Goal: Transaction & Acquisition: Book appointment/travel/reservation

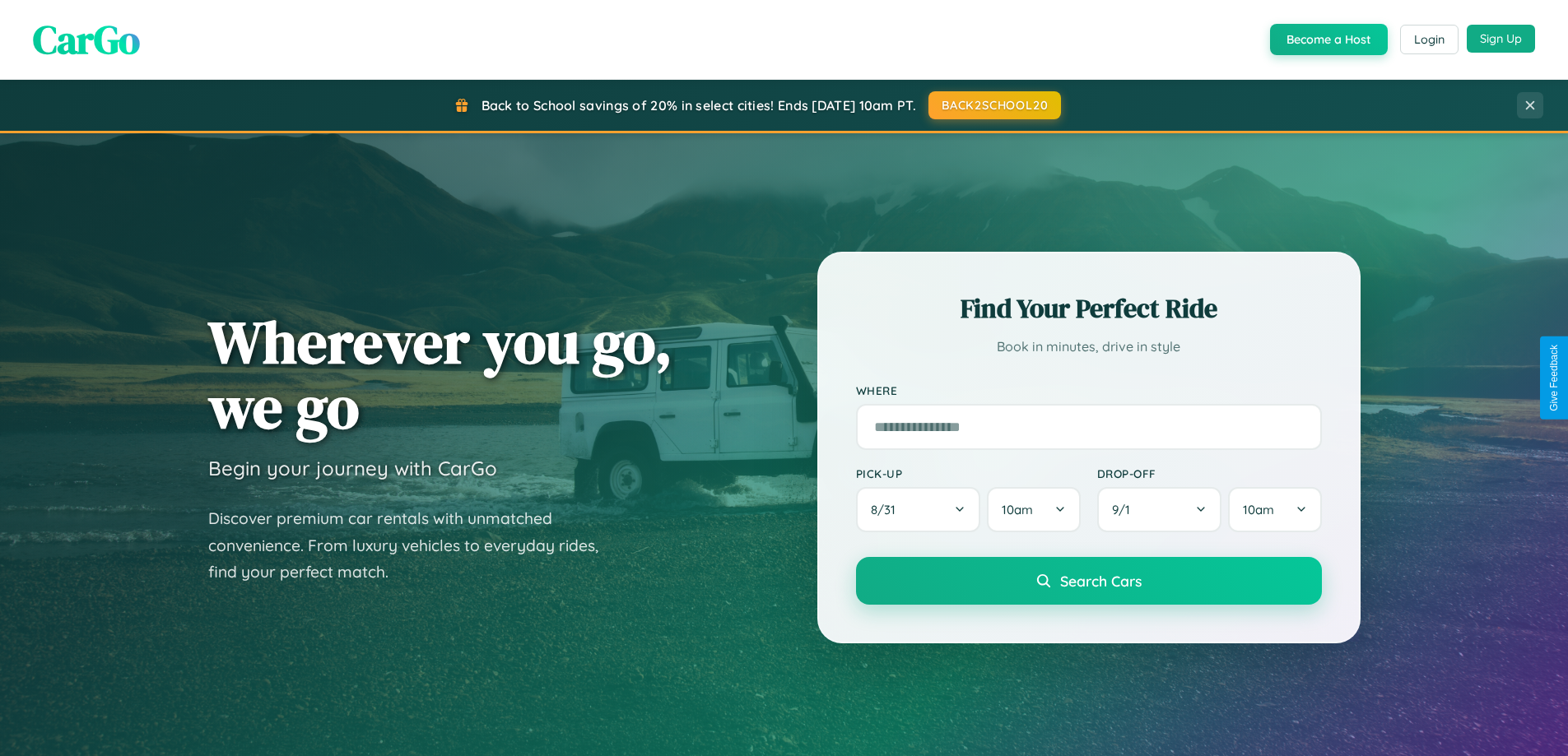
click at [1501, 39] on button "Sign Up" at bounding box center [1501, 38] width 68 height 28
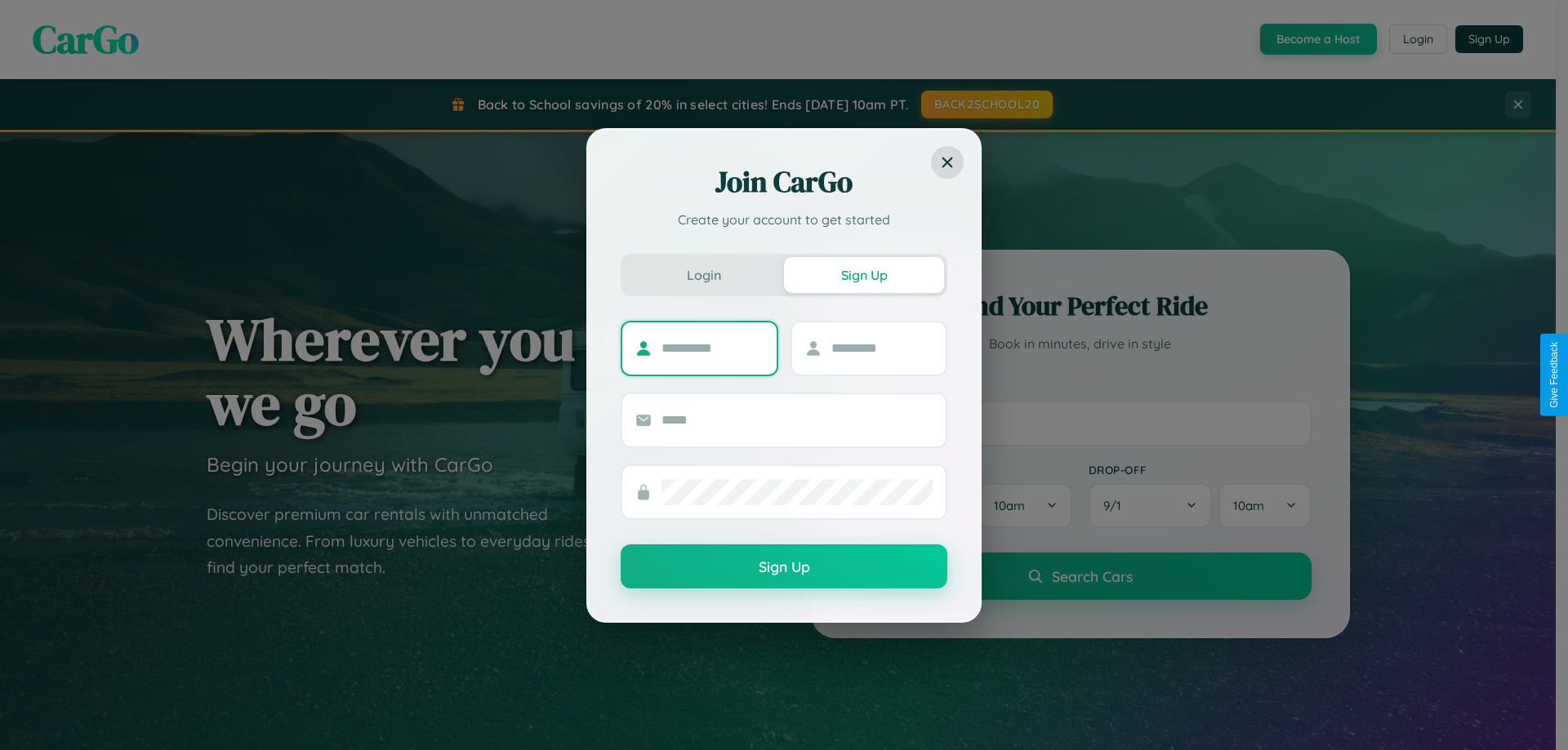
click at [712, 348] on input "text" at bounding box center [713, 349] width 102 height 26
type input "******"
click at [881, 348] on input "text" at bounding box center [882, 349] width 102 height 26
type input "*****"
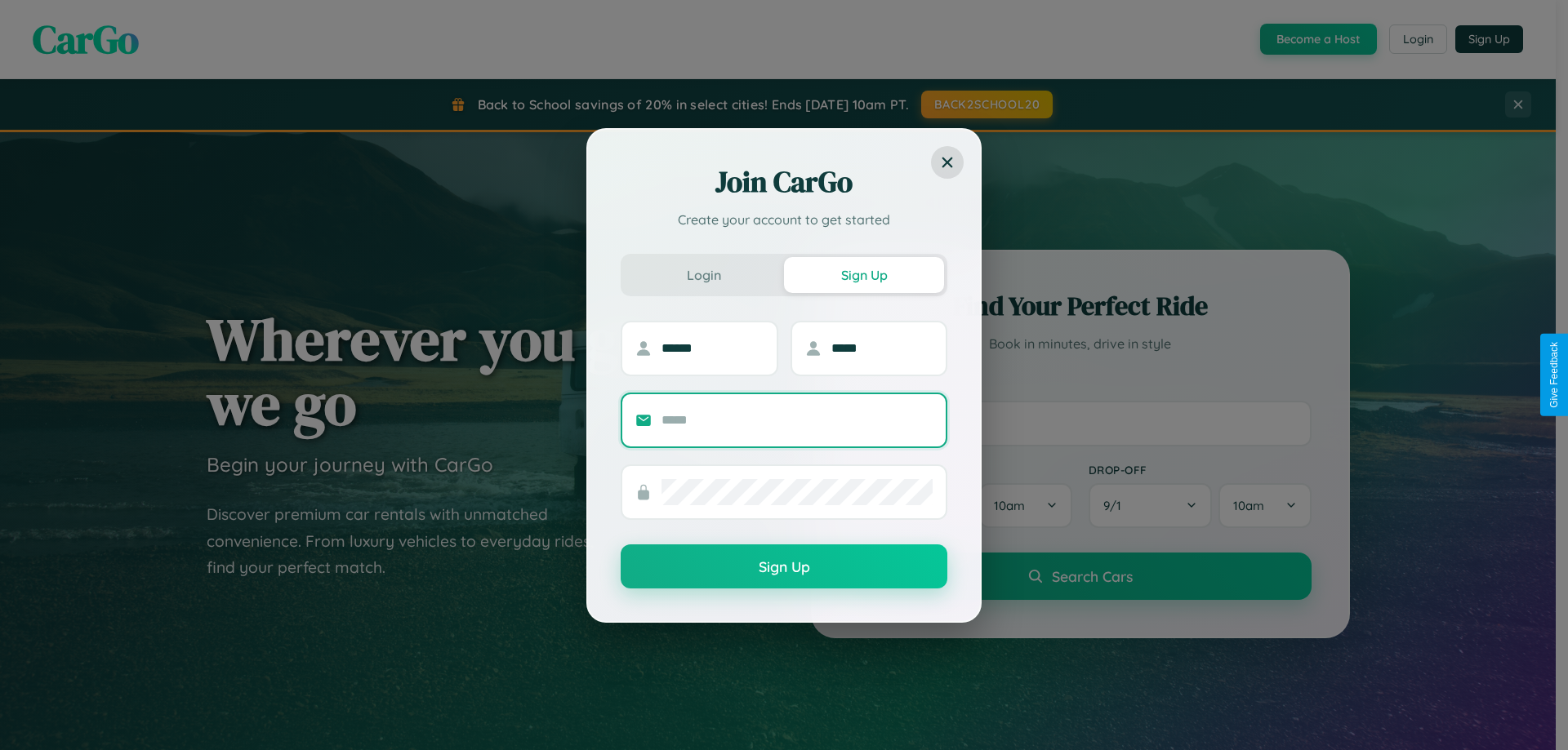
click at [797, 420] on input "text" at bounding box center [797, 420] width 272 height 26
type input "**********"
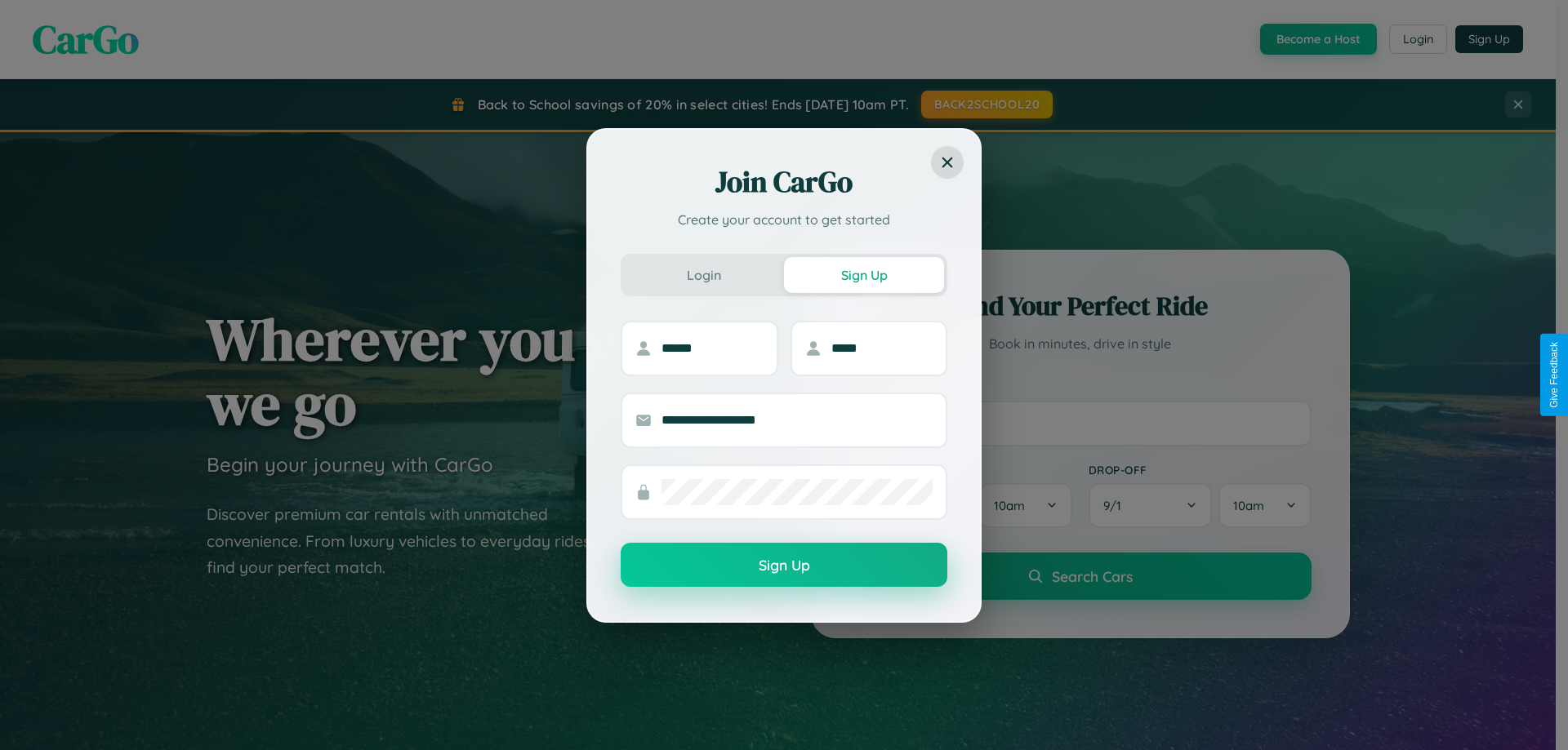
click at [784, 566] on button "Sign Up" at bounding box center [783, 565] width 327 height 44
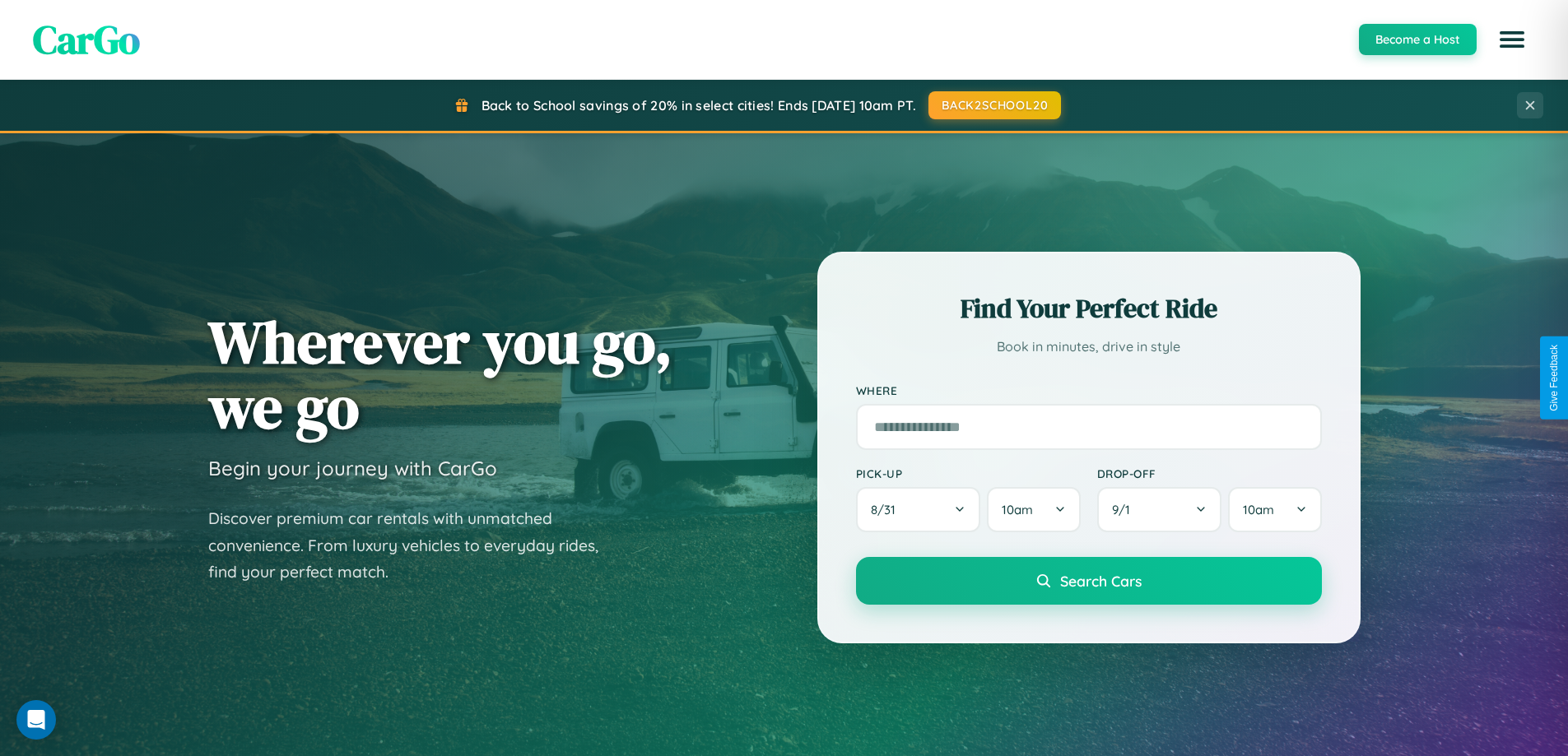
scroll to position [3167, 0]
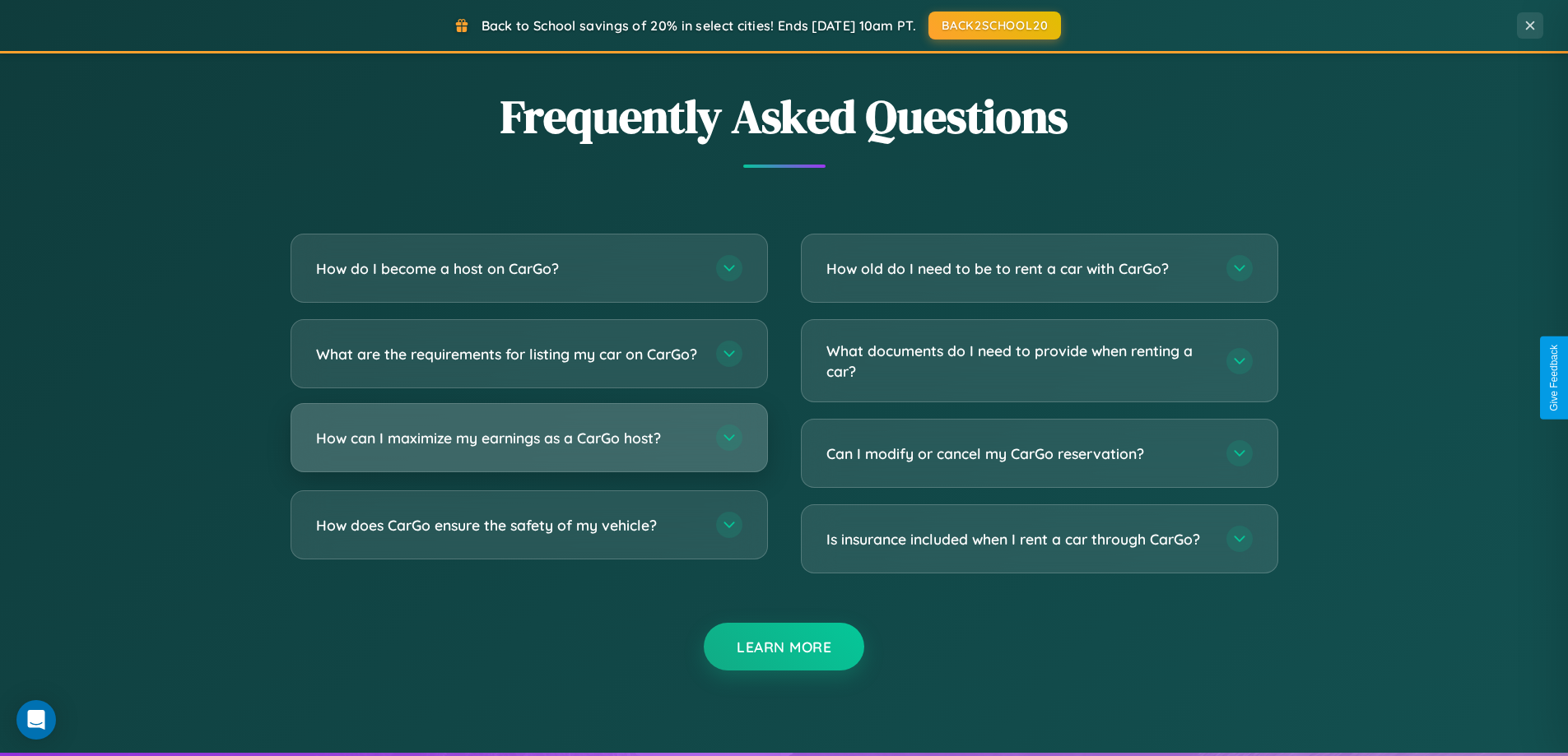
click at [528, 448] on h3 "How can I maximize my earnings as a CarGo host?" at bounding box center [508, 438] width 384 height 20
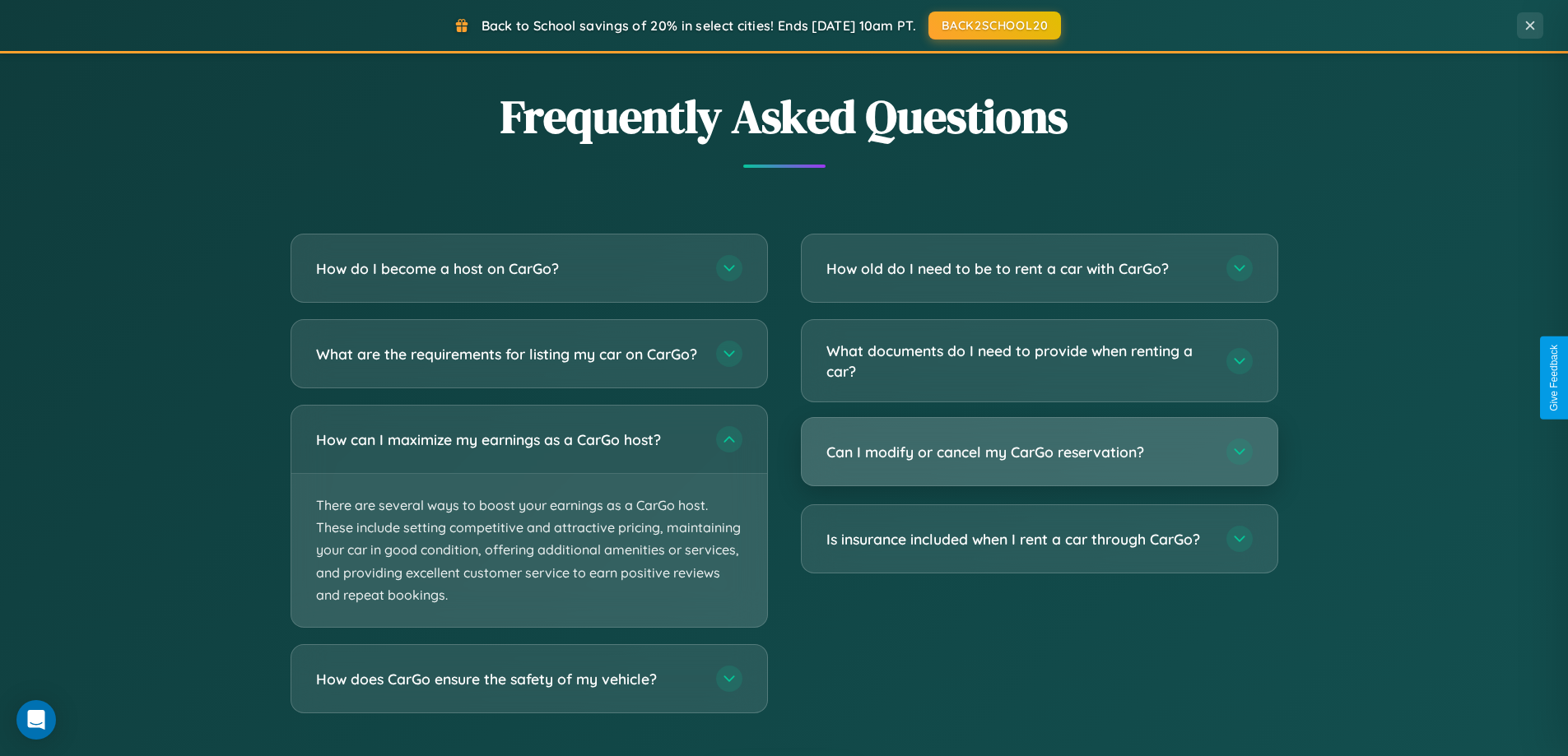
click at [1039, 452] on h3 "Can I modify or cancel my CarGo reservation?" at bounding box center [1018, 451] width 384 height 20
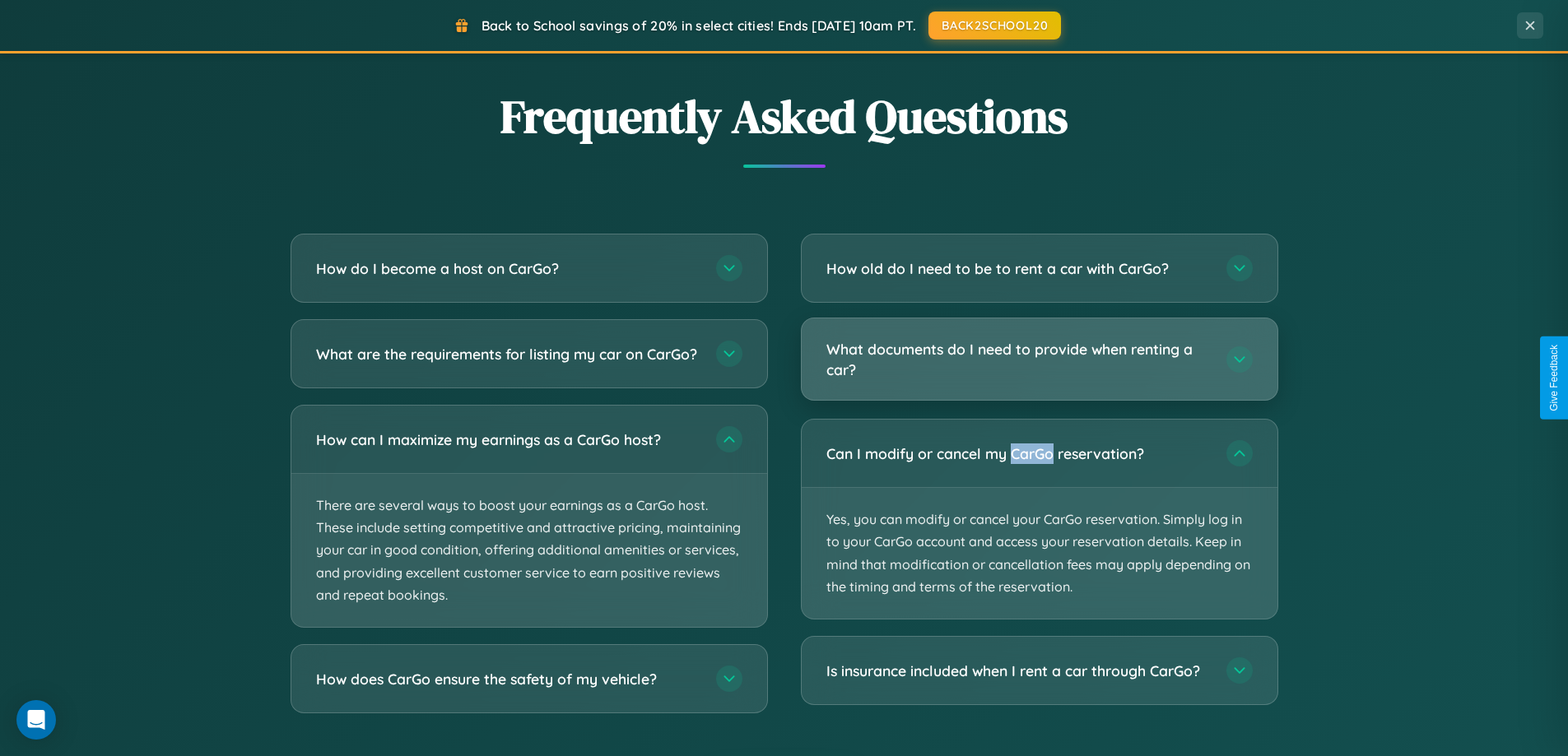
click at [1039, 360] on h3 "What documents do I need to provide when renting a car?" at bounding box center [1018, 359] width 384 height 41
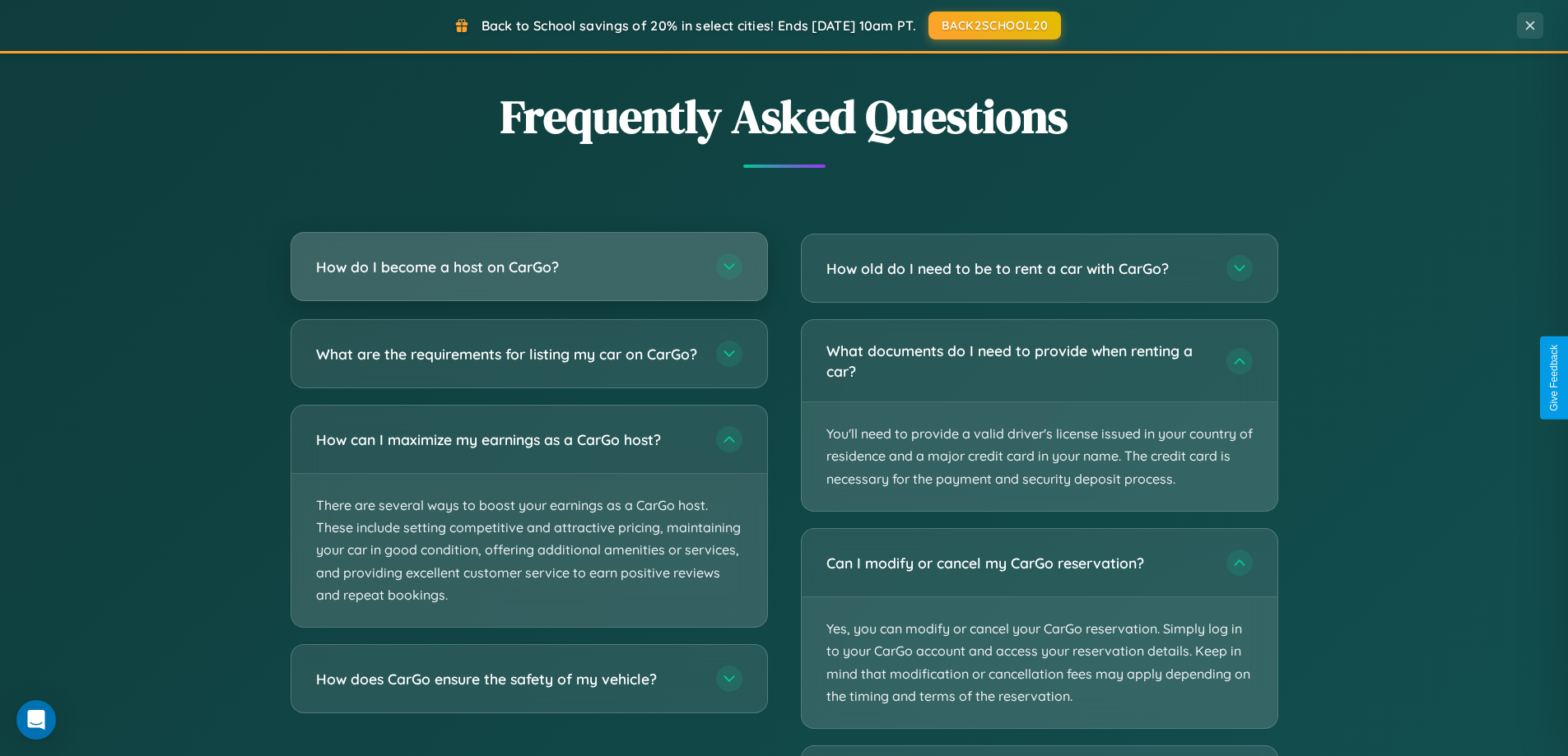
click at [528, 268] on h3 "How do I become a host on CarGo?" at bounding box center [508, 267] width 384 height 20
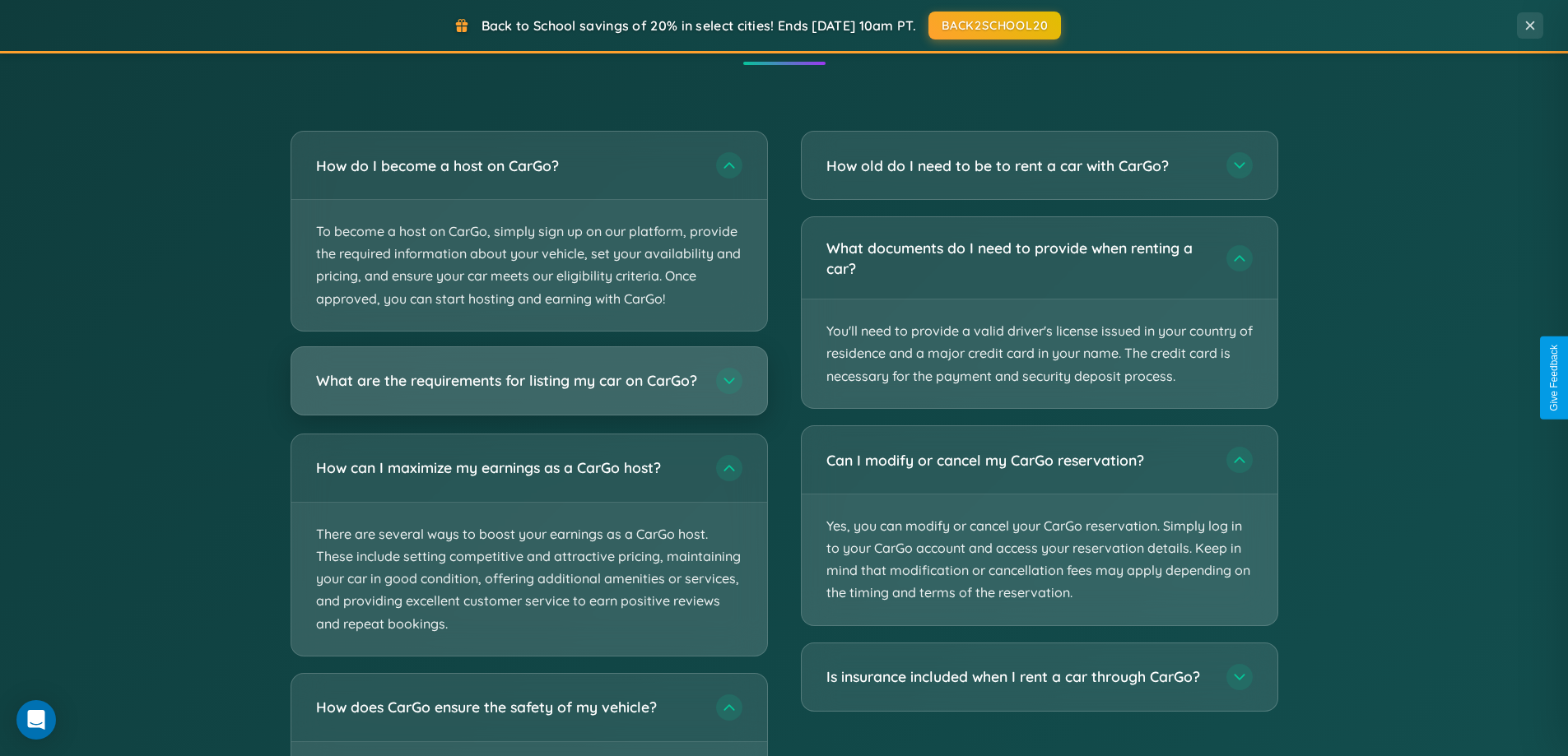
click at [528, 388] on h3 "What are the requirements for listing my car on CarGo?" at bounding box center [508, 380] width 384 height 20
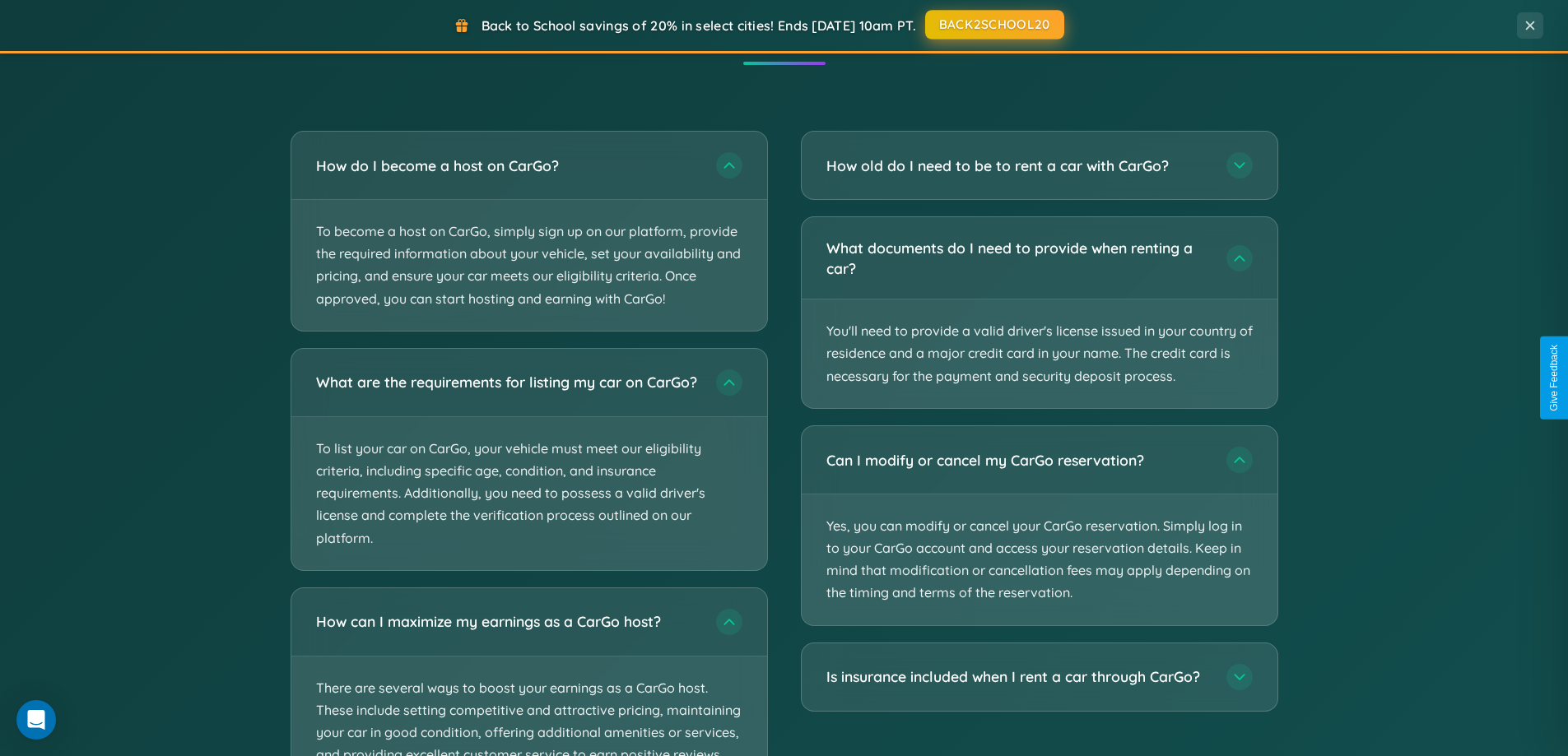
click at [993, 24] on button "BACK2SCHOOL20" at bounding box center [994, 24] width 139 height 30
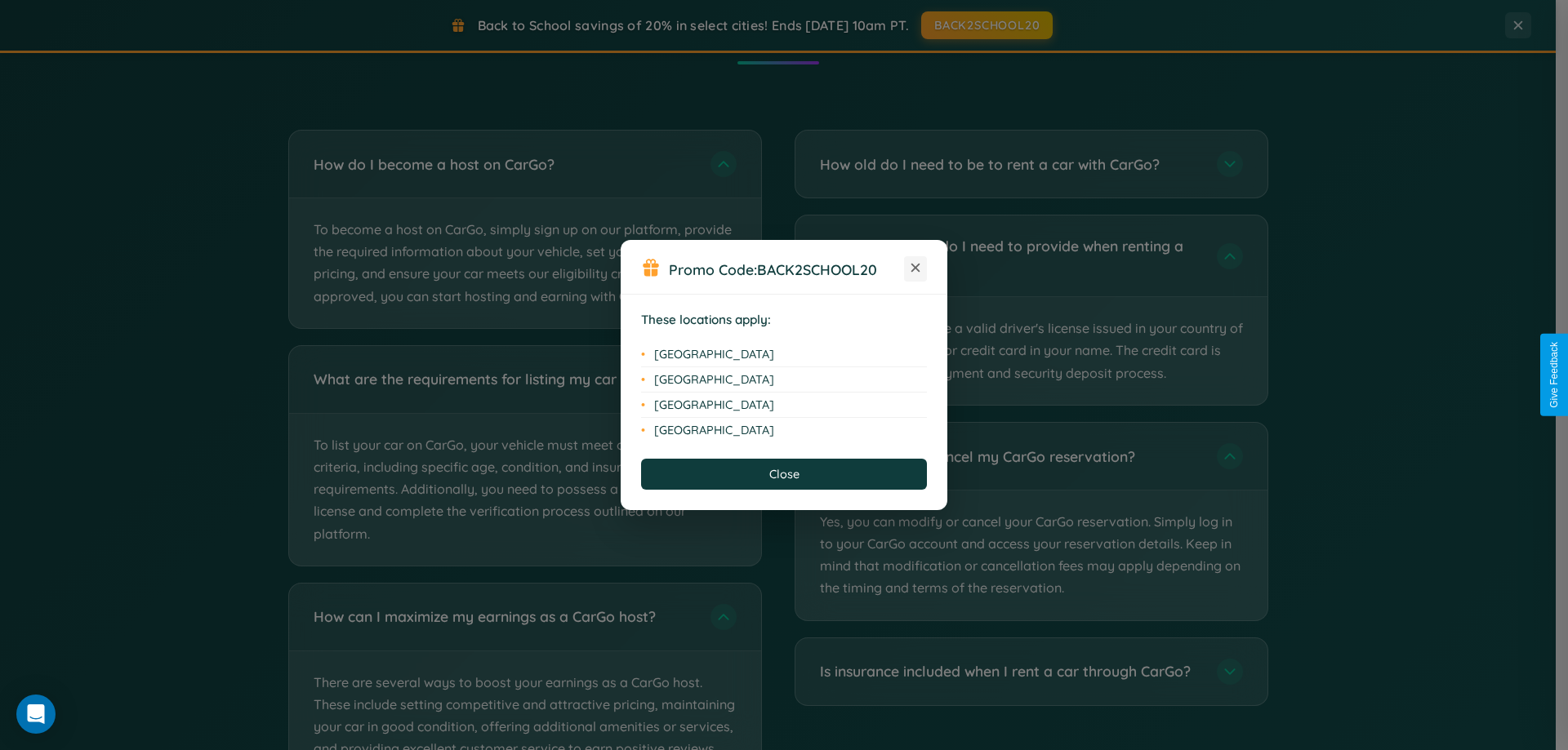
click at [916, 269] on icon at bounding box center [915, 268] width 9 height 9
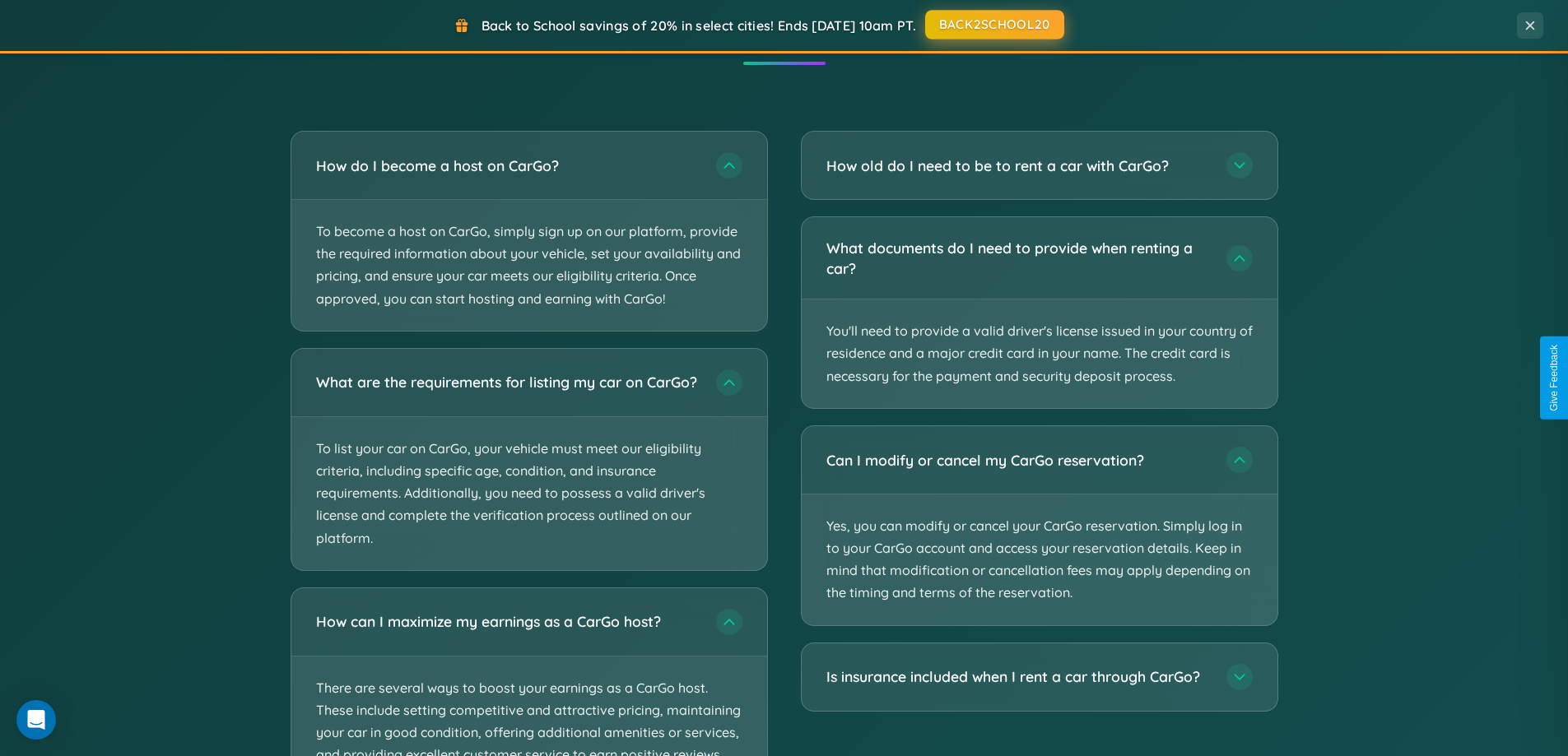
click at [993, 24] on button "BACK2SCHOOL20" at bounding box center [994, 24] width 139 height 30
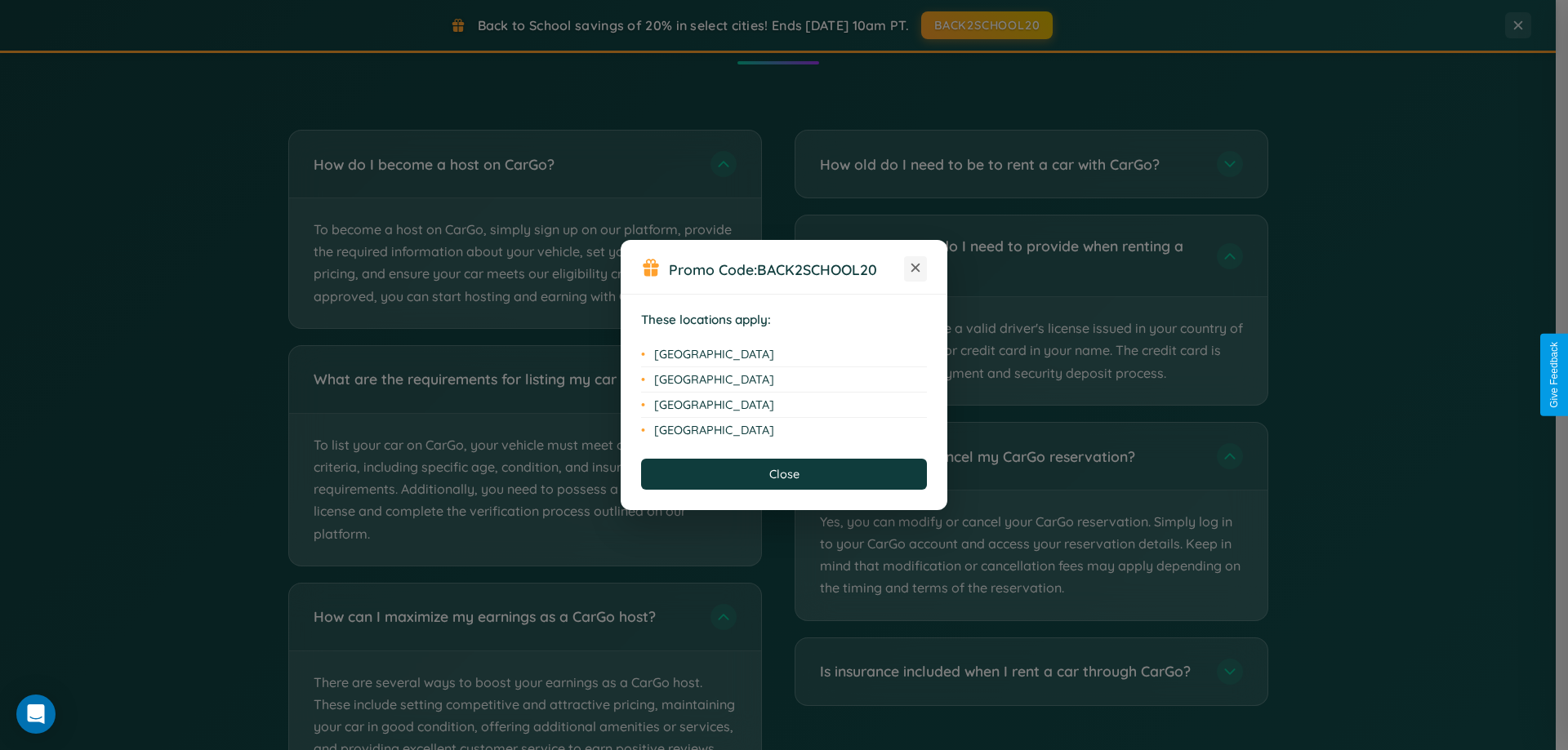
click at [916, 269] on icon at bounding box center [915, 268] width 9 height 9
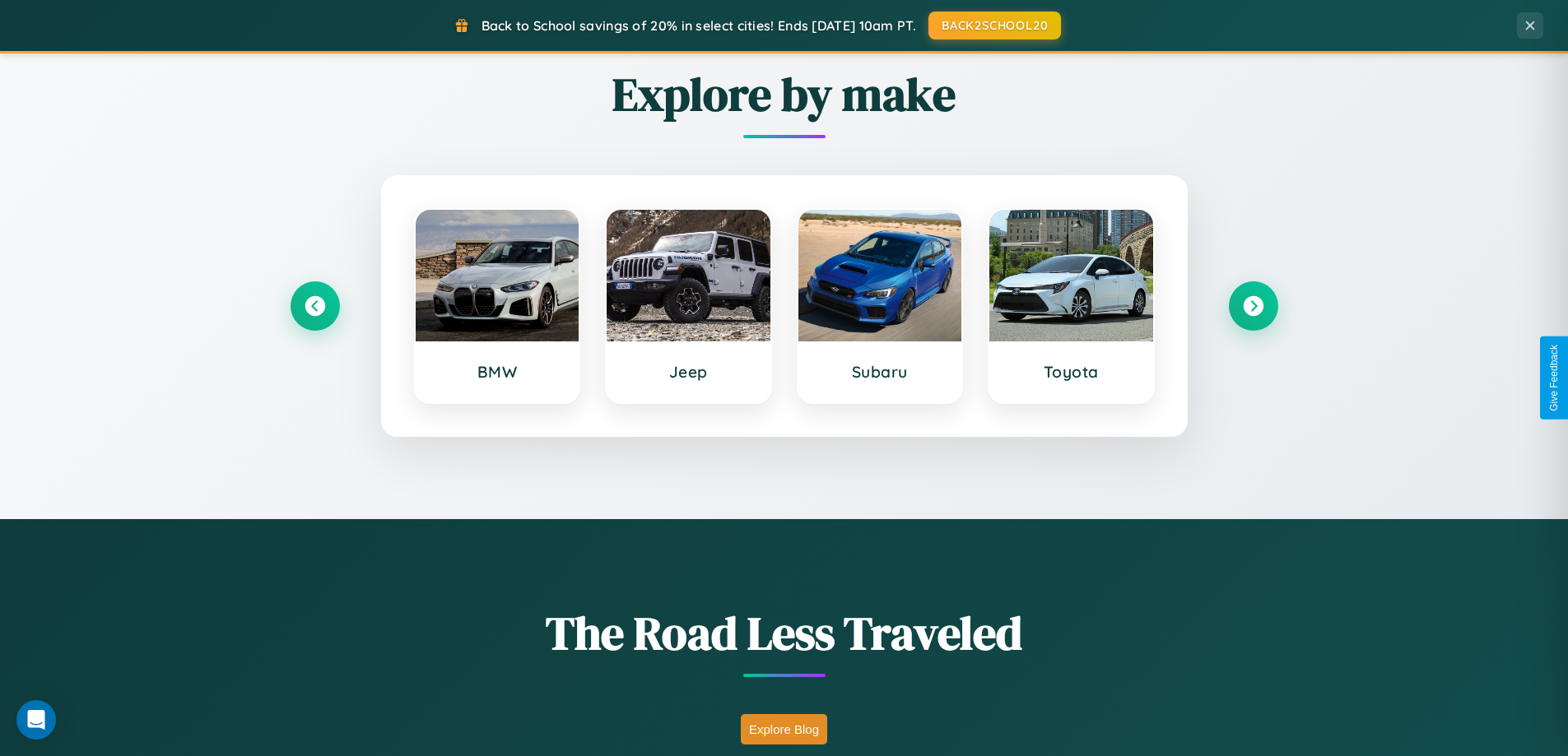
scroll to position [709, 0]
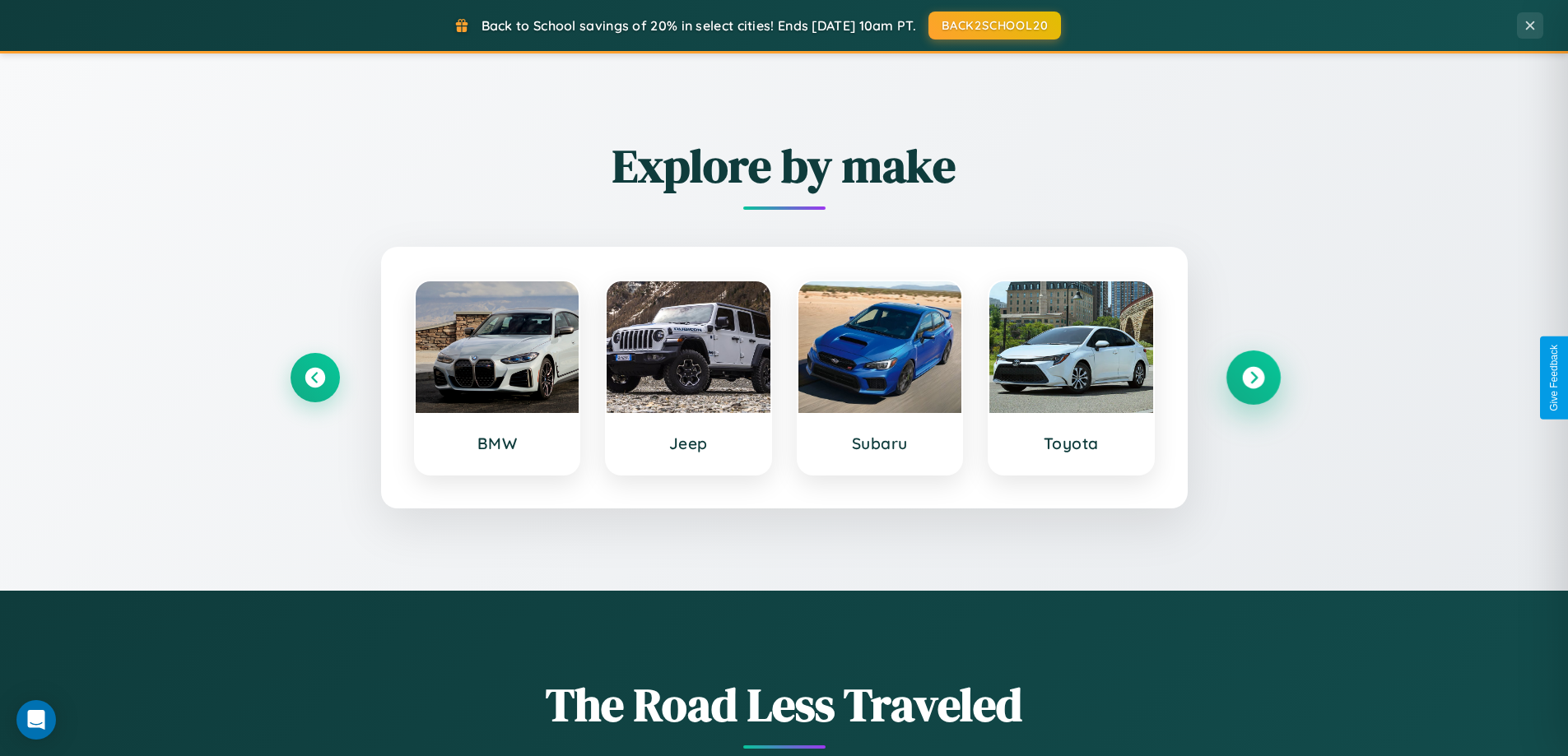
click at [1253, 378] on icon at bounding box center [1253, 378] width 22 height 22
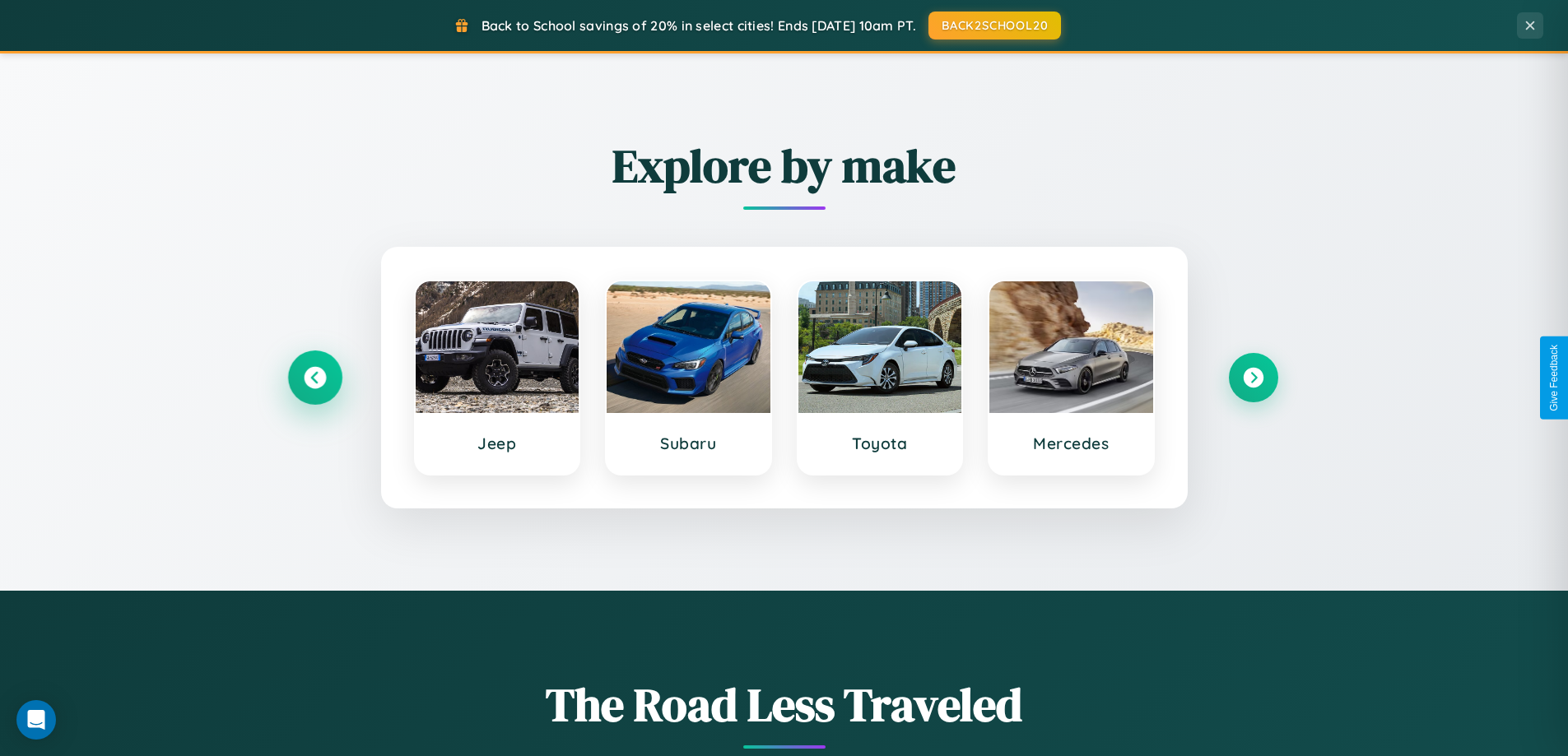
click at [315, 378] on icon at bounding box center [315, 378] width 22 height 22
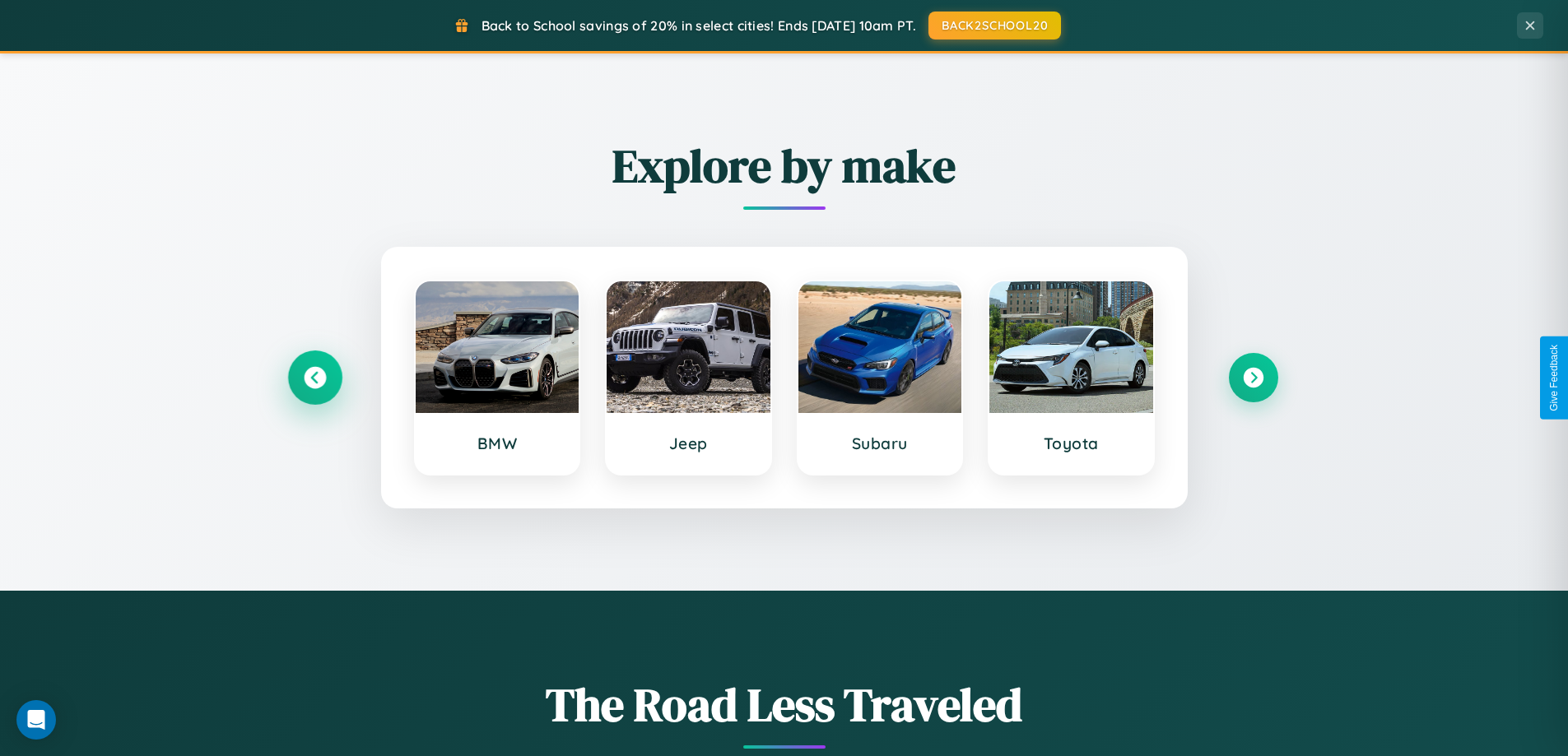
click at [315, 378] on icon at bounding box center [315, 378] width 22 height 22
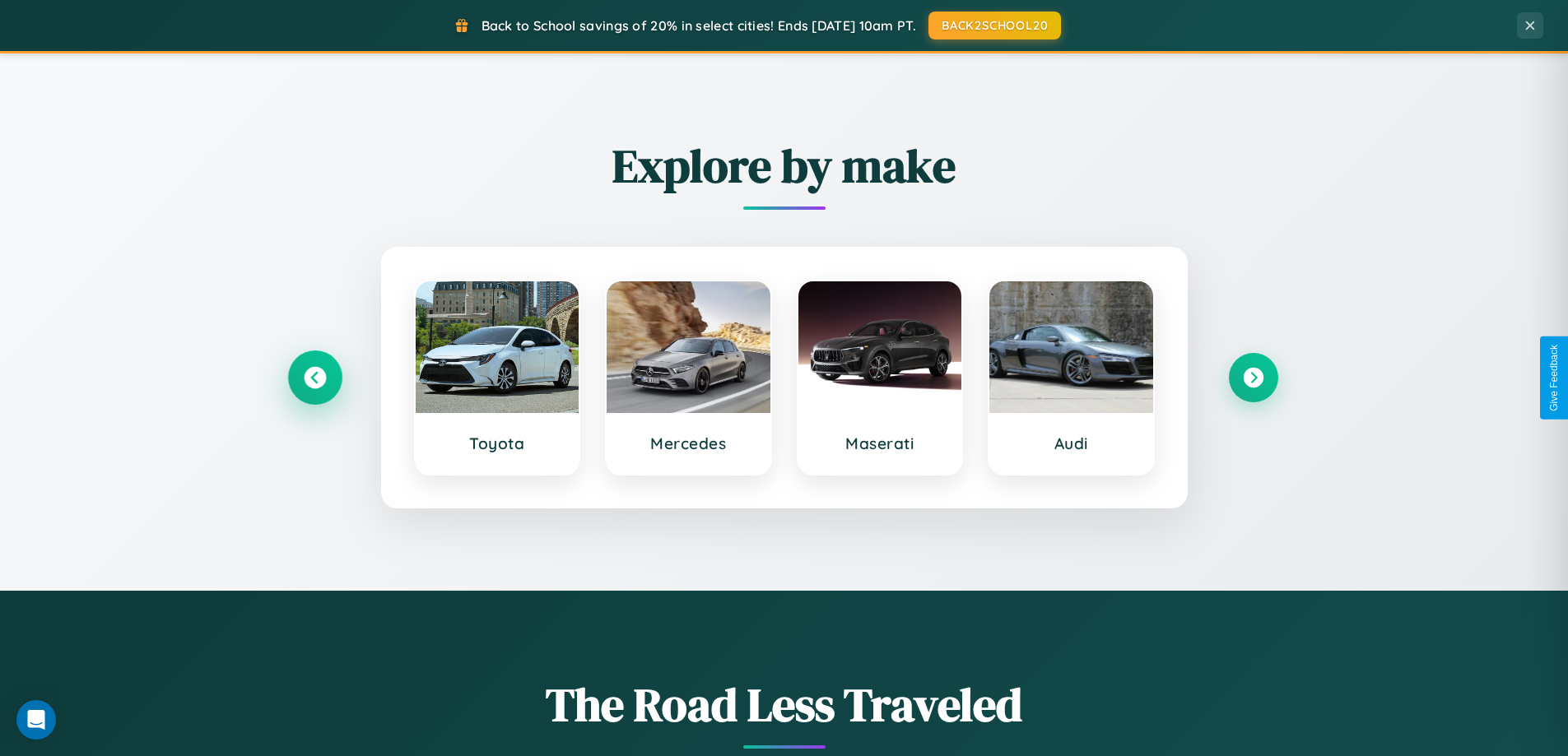
click at [315, 378] on icon at bounding box center [315, 378] width 22 height 22
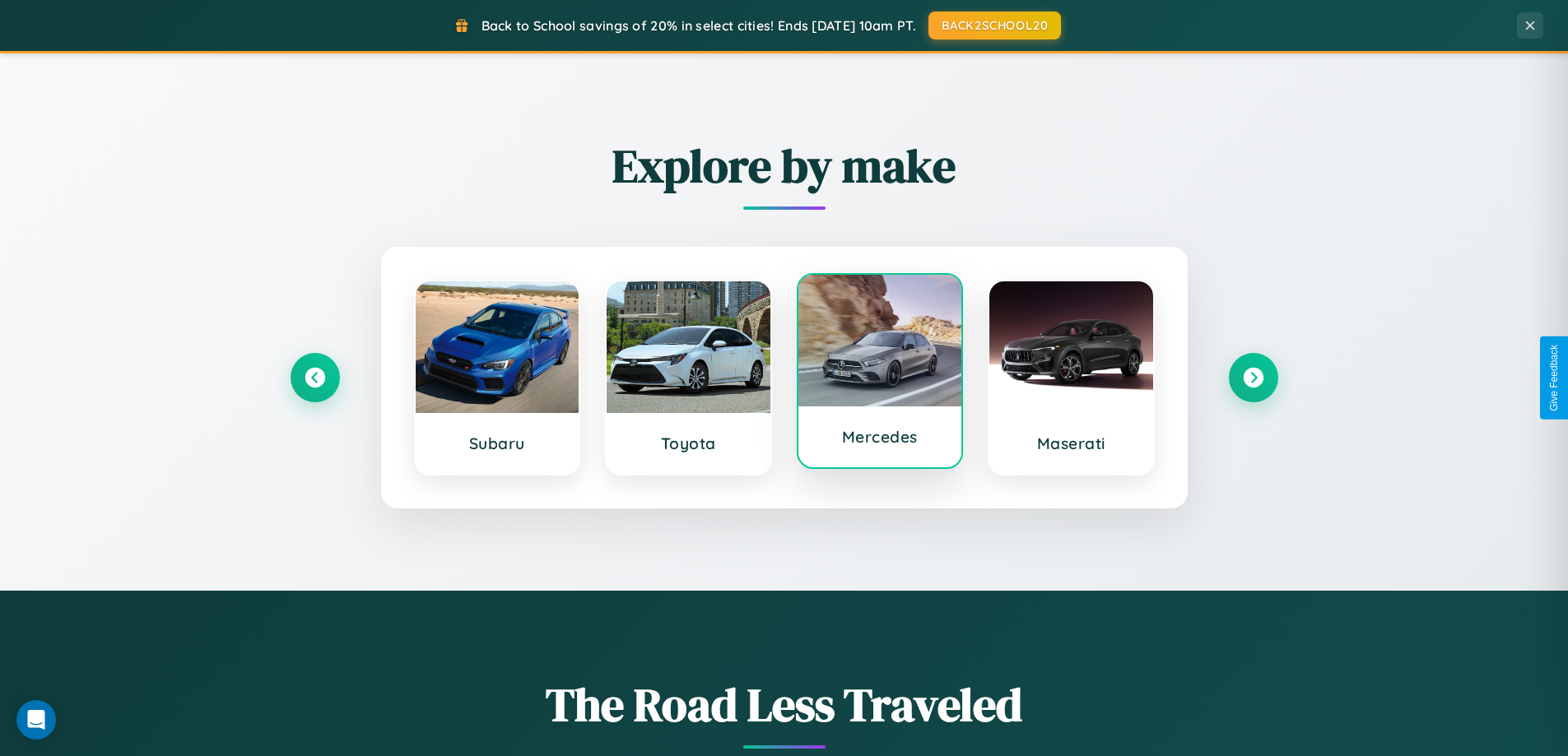
click at [880, 373] on div at bounding box center [881, 341] width 164 height 132
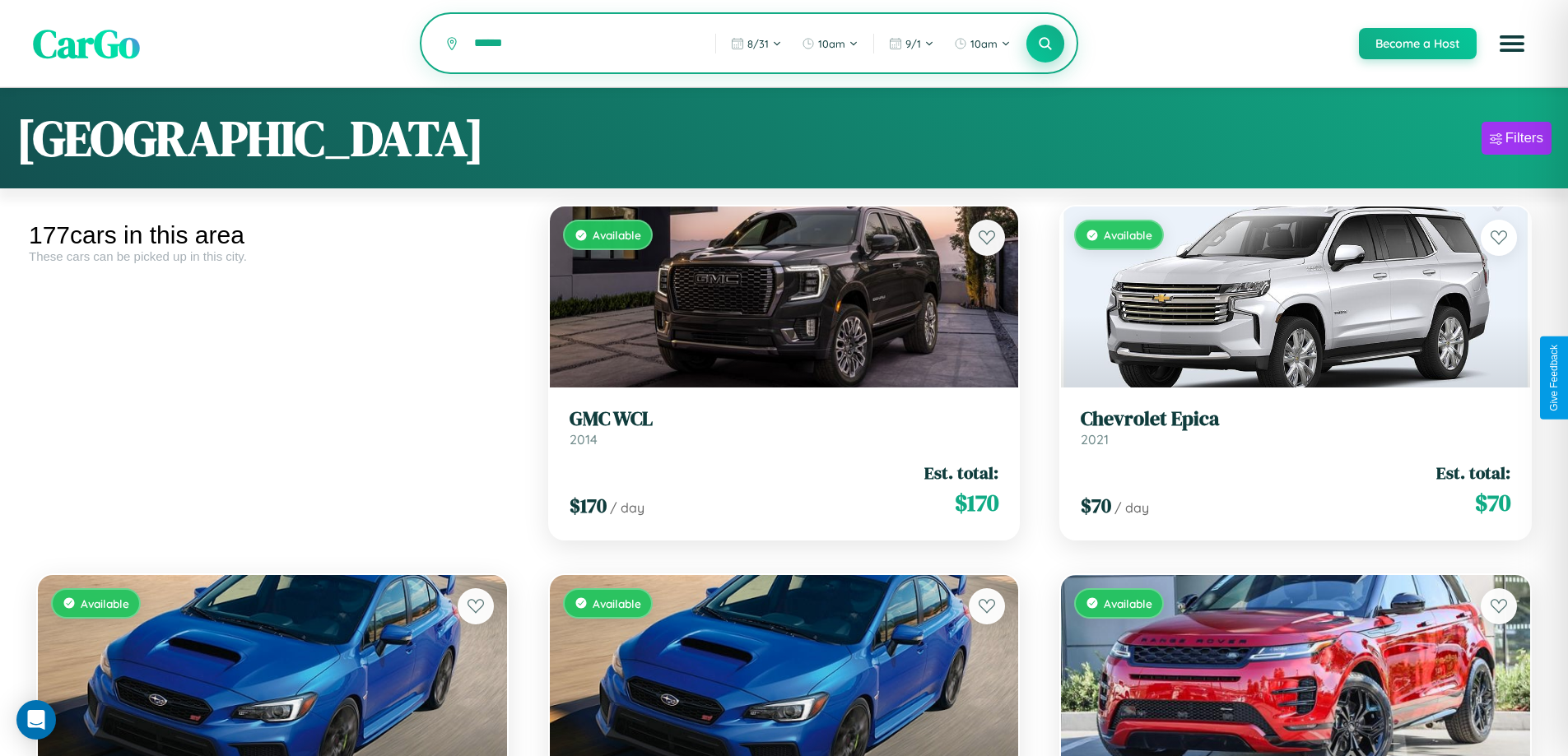
type input "******"
click at [1045, 45] on icon at bounding box center [1046, 43] width 16 height 16
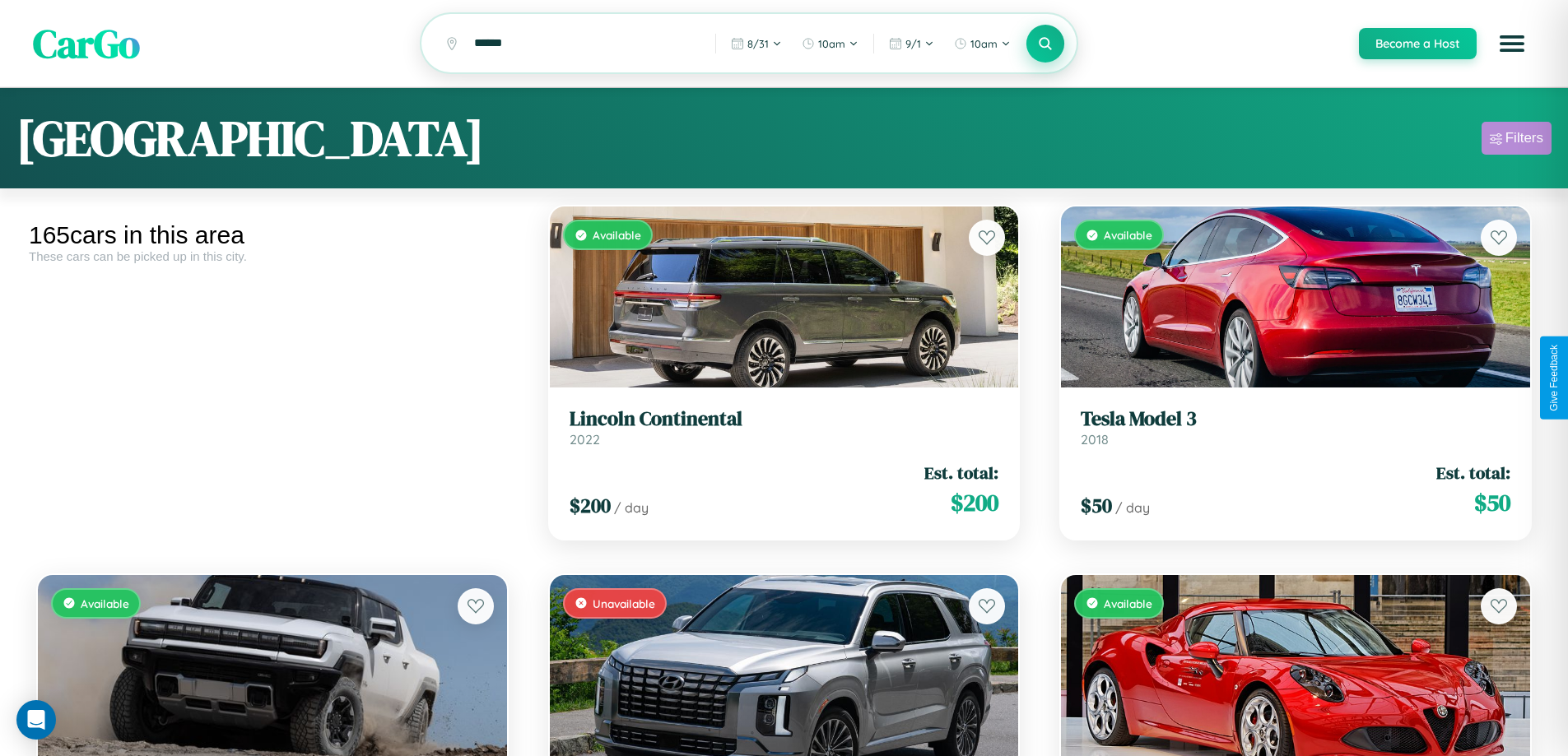
click at [1517, 141] on div "Filters" at bounding box center [1524, 138] width 38 height 16
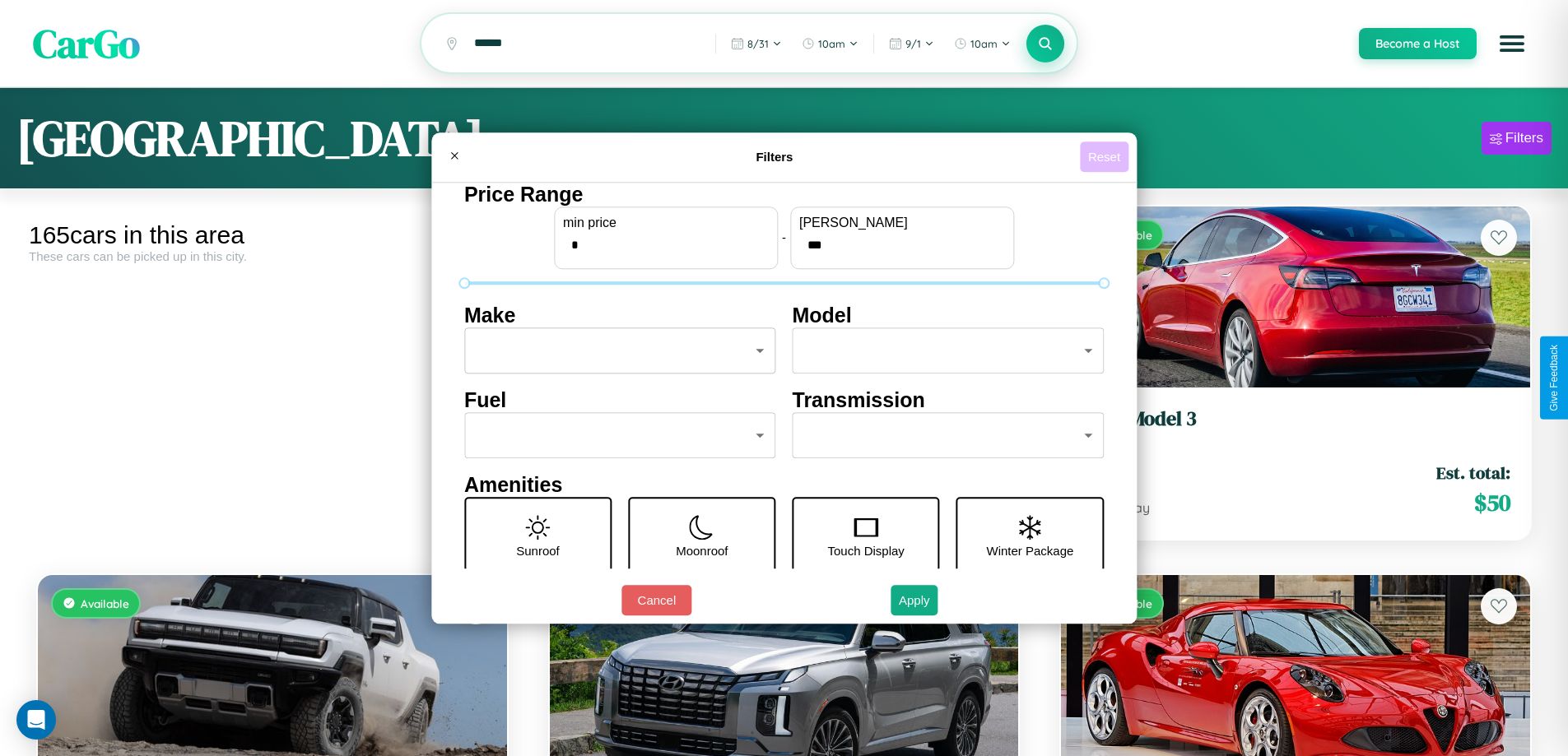
click at [1107, 156] on button "Reset" at bounding box center [1104, 156] width 49 height 30
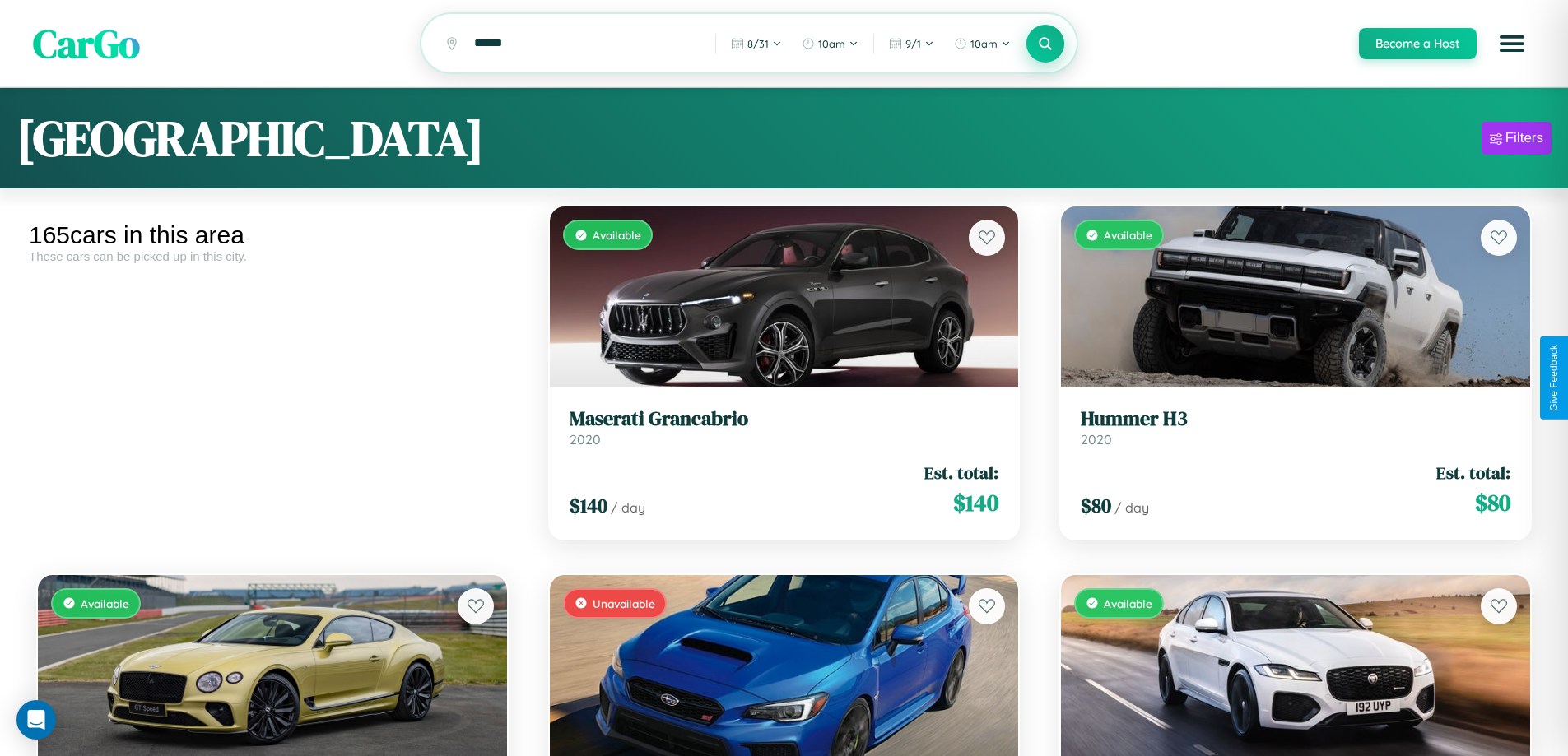
scroll to position [7723, 0]
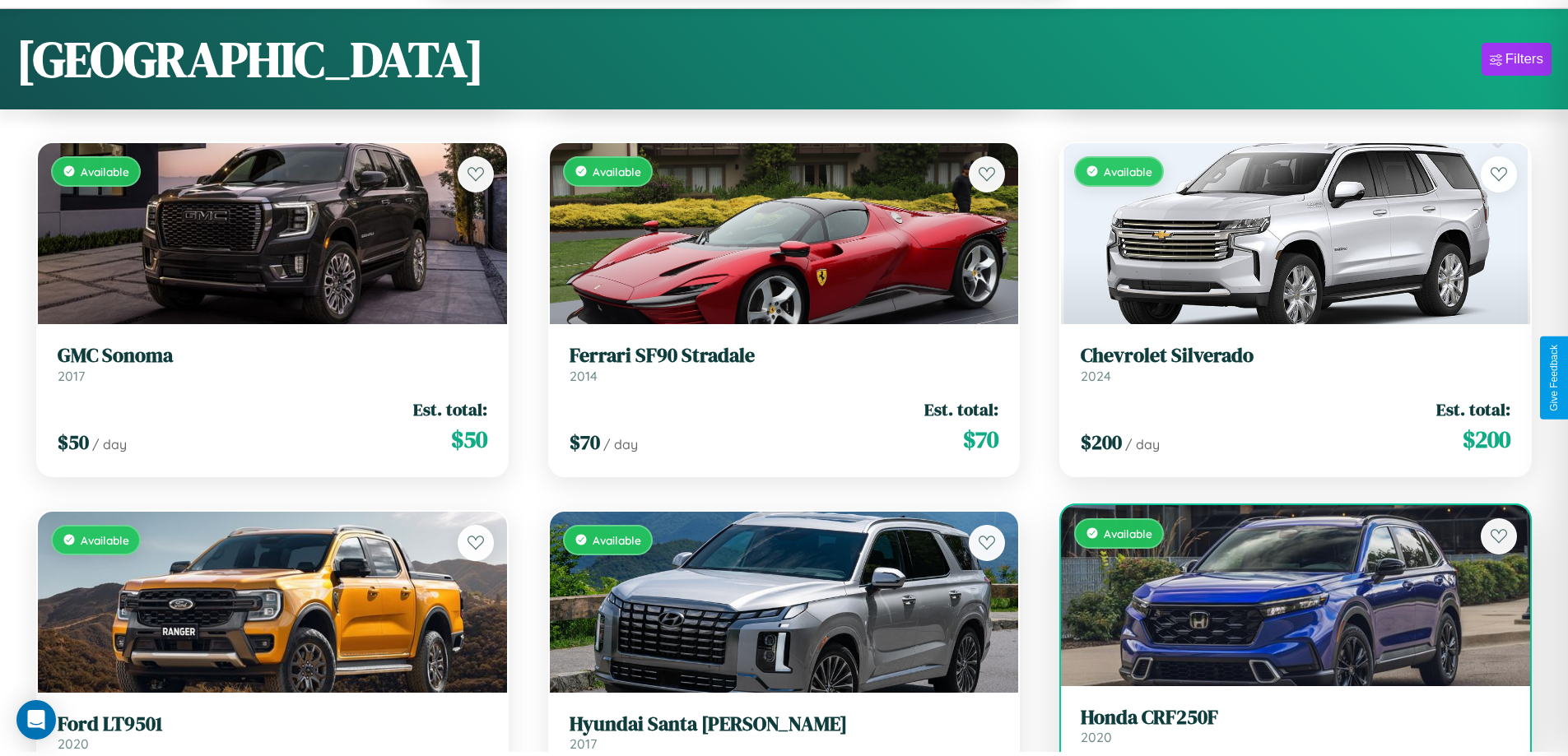
click at [1285, 734] on link "Honda CRF250F 2020" at bounding box center [1295, 727] width 430 height 41
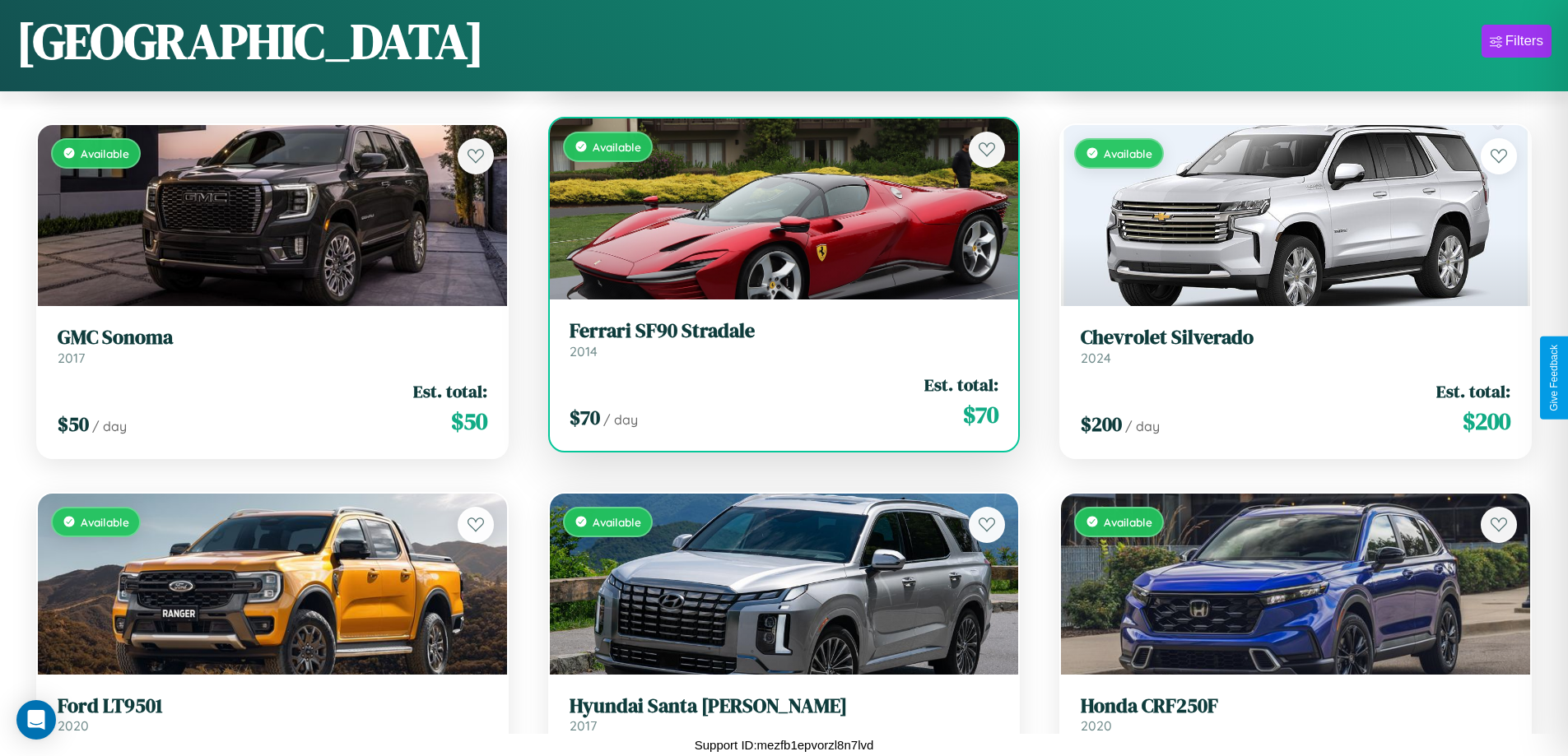
scroll to position [13866, 0]
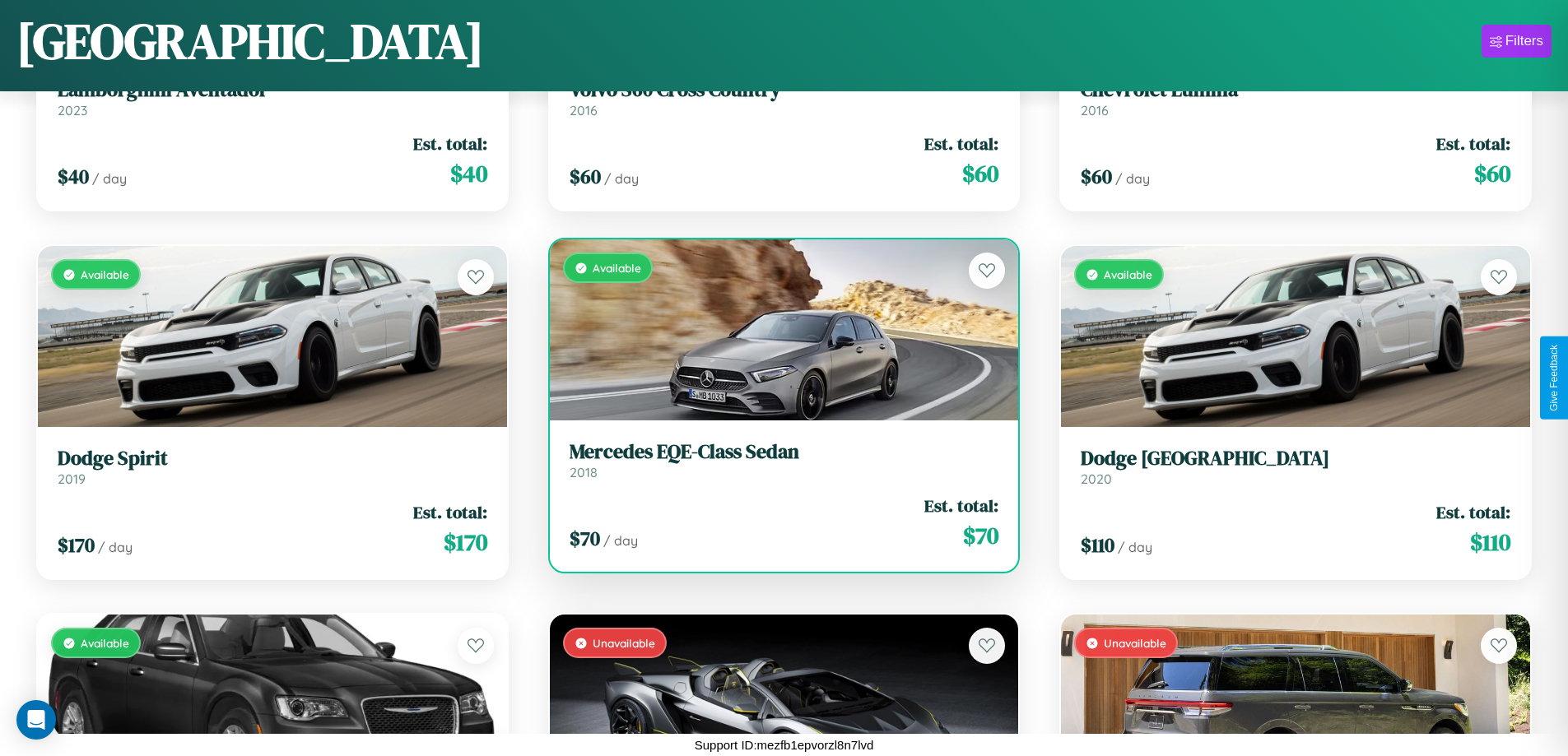
click at [777, 460] on h3 "Mercedes EQE-Class Sedan" at bounding box center [784, 452] width 430 height 24
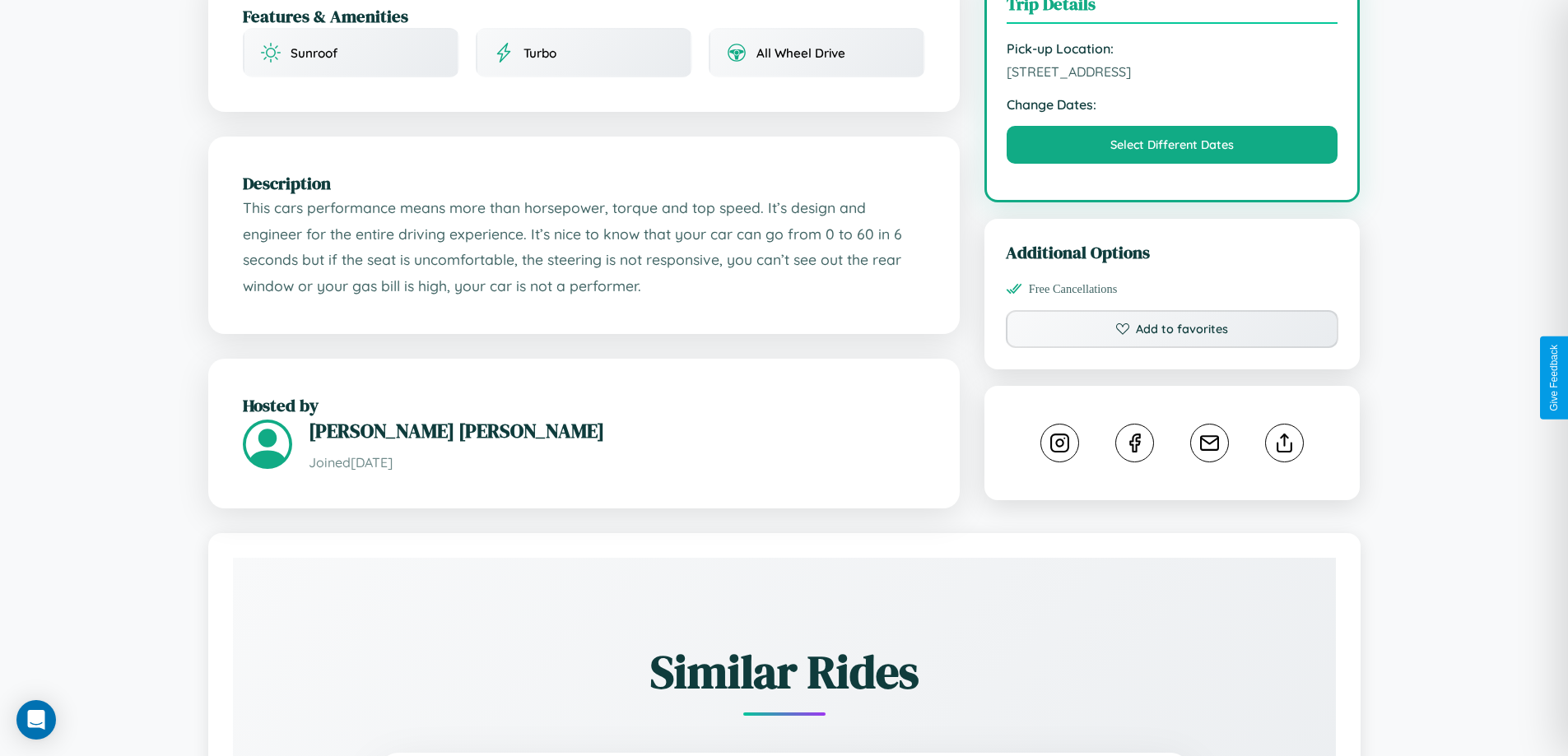
scroll to position [557, 0]
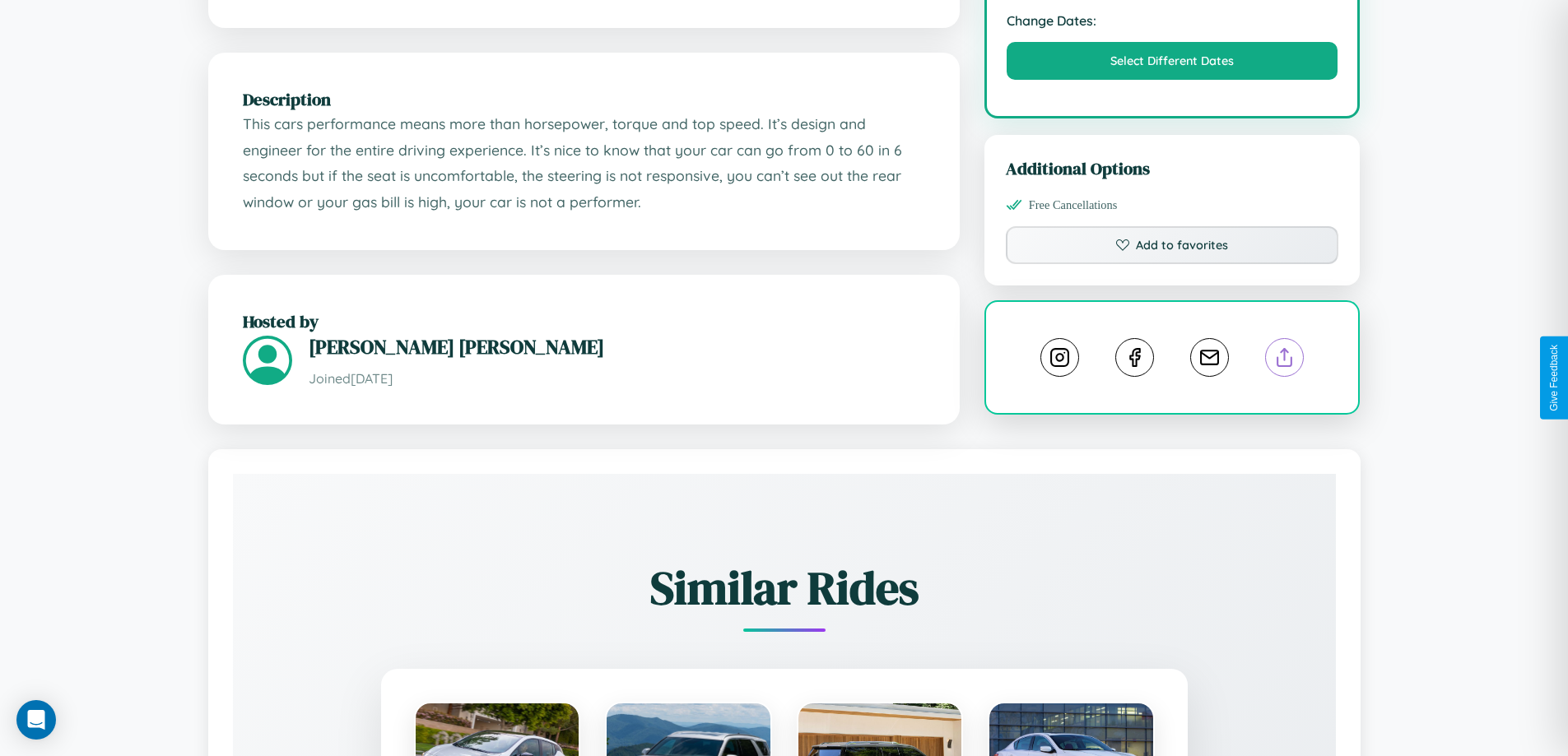
click at [1285, 360] on line at bounding box center [1285, 355] width 0 height 12
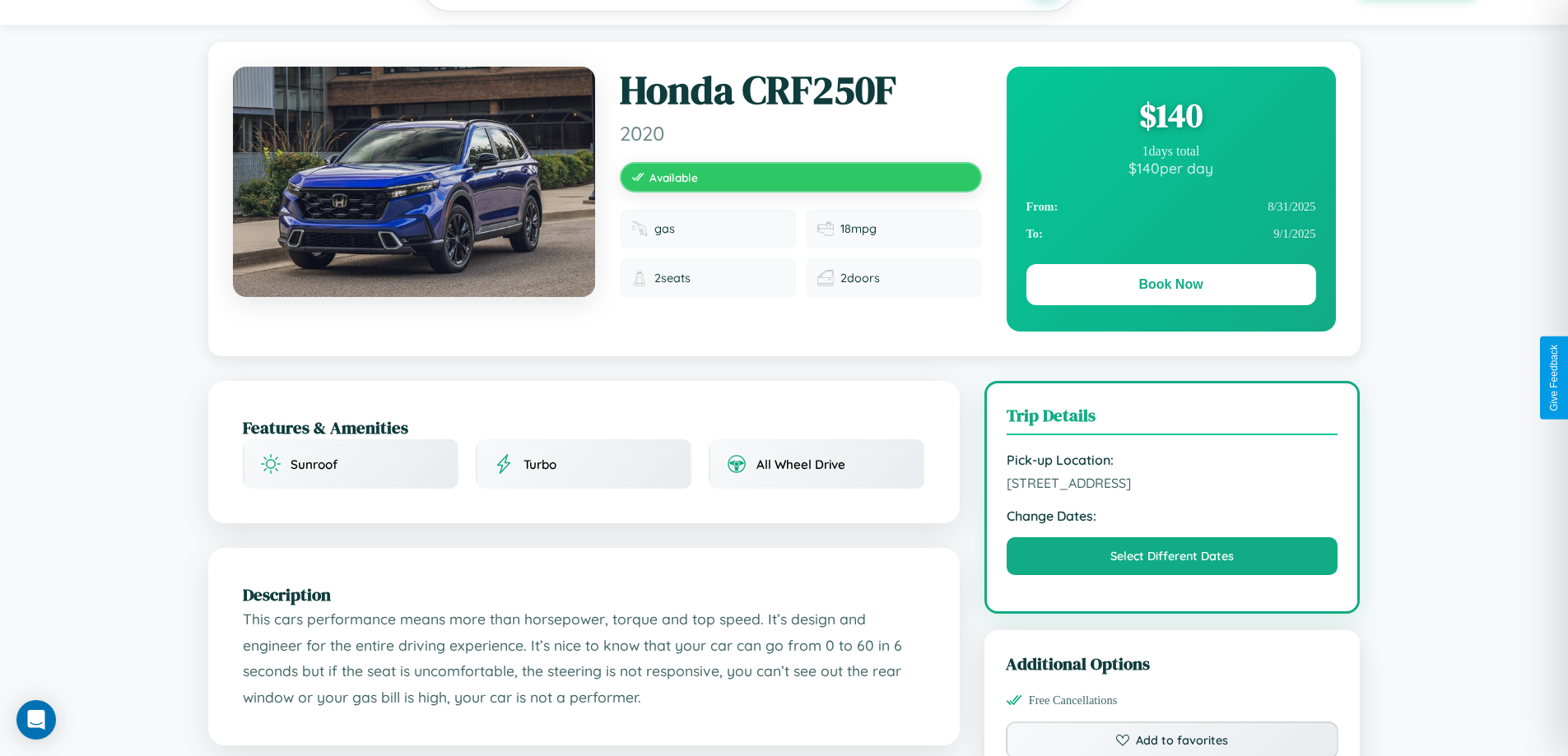
scroll to position [0, 0]
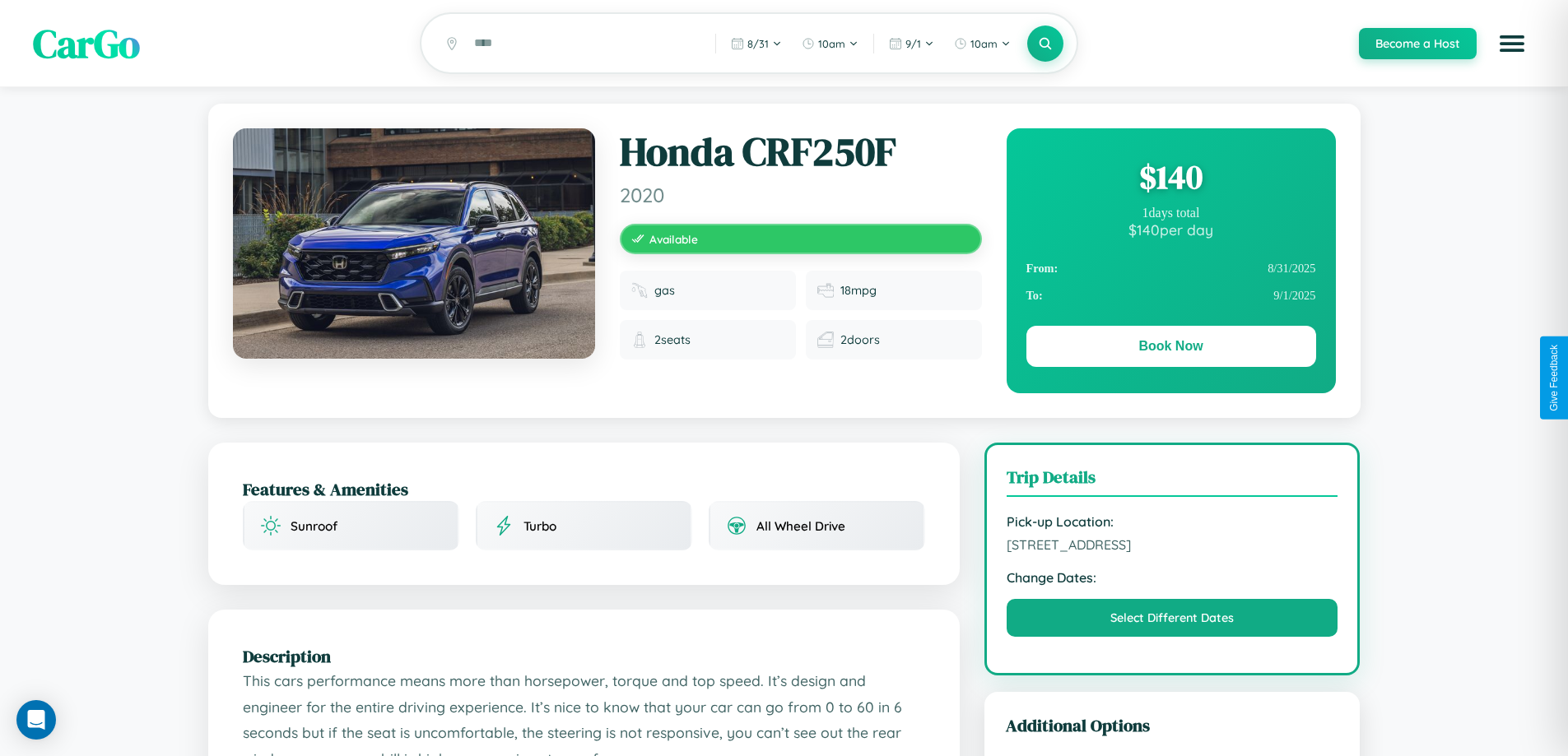
click at [1171, 180] on div "$ 140" at bounding box center [1171, 177] width 289 height 45
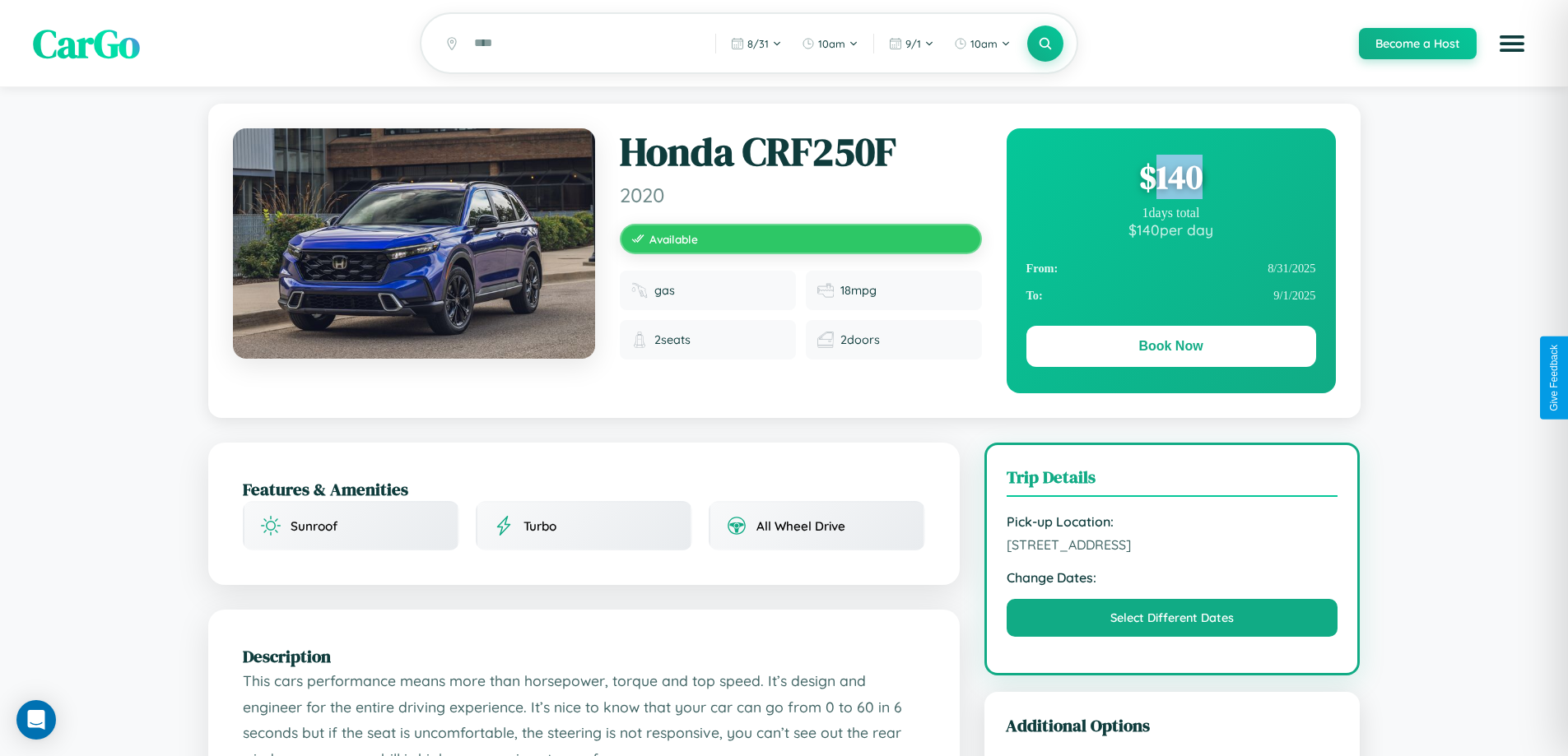
click at [1171, 180] on div "$ 140" at bounding box center [1171, 177] width 289 height 45
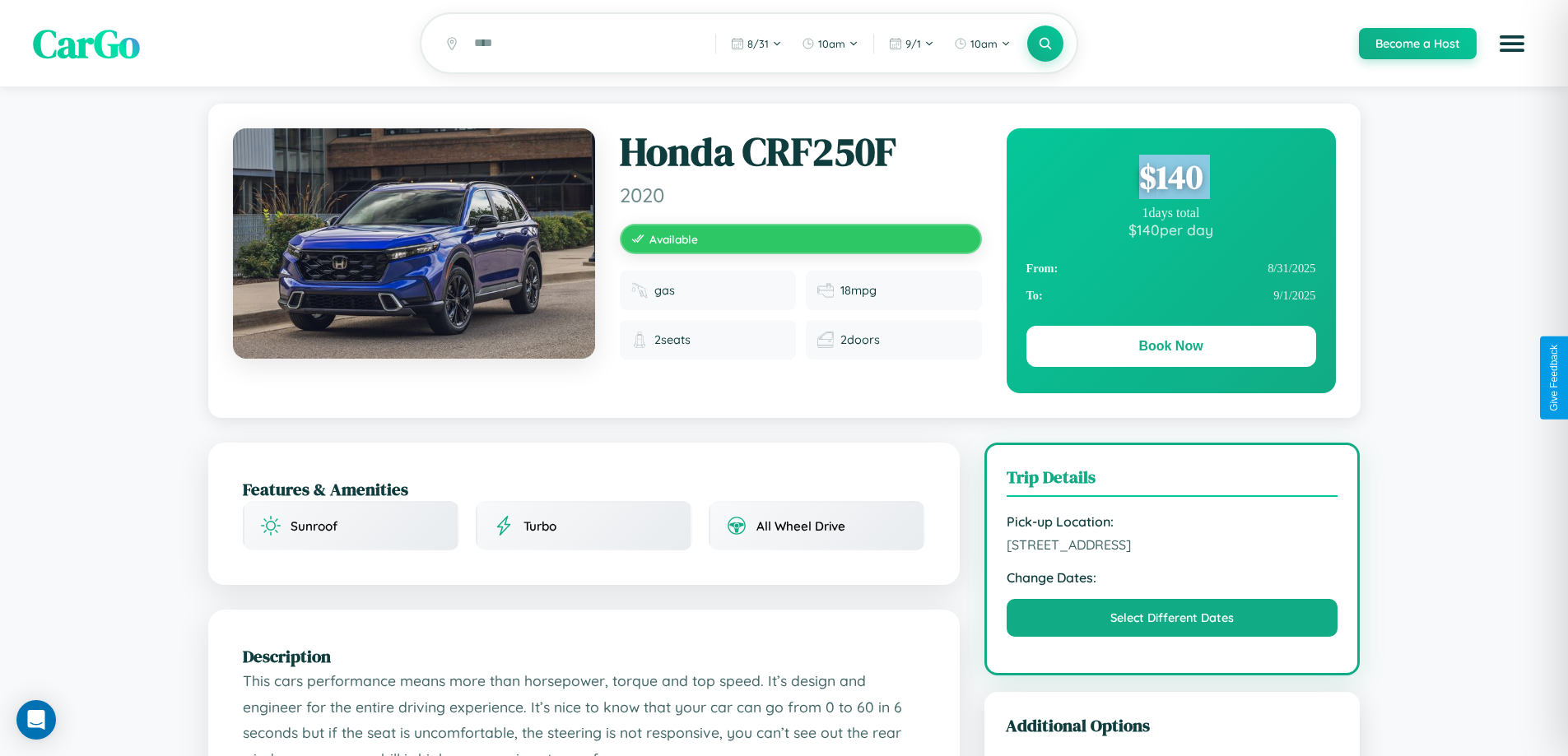
click at [1171, 180] on div "$ 140" at bounding box center [1171, 177] width 289 height 45
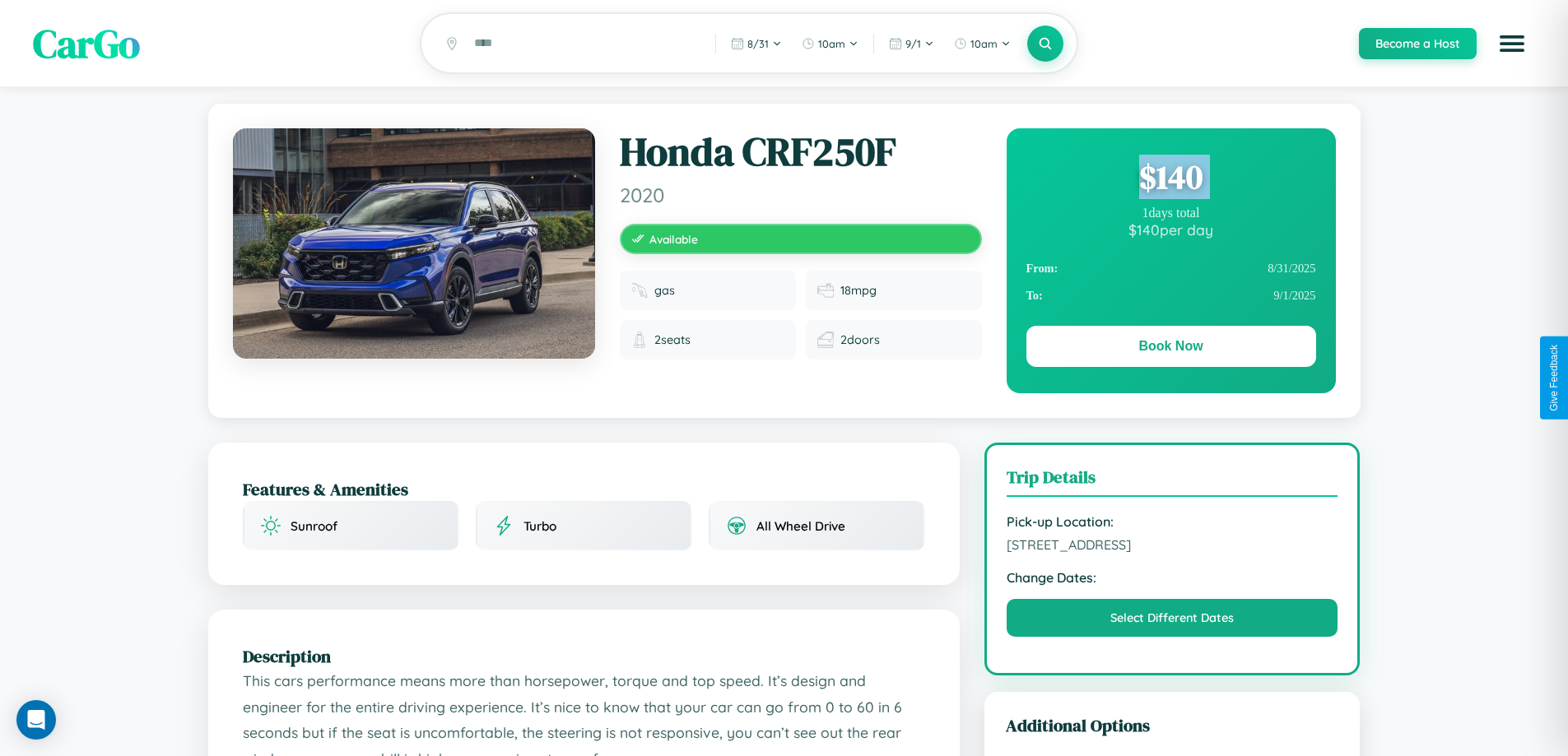
click at [1171, 180] on div "$ 140" at bounding box center [1171, 177] width 289 height 45
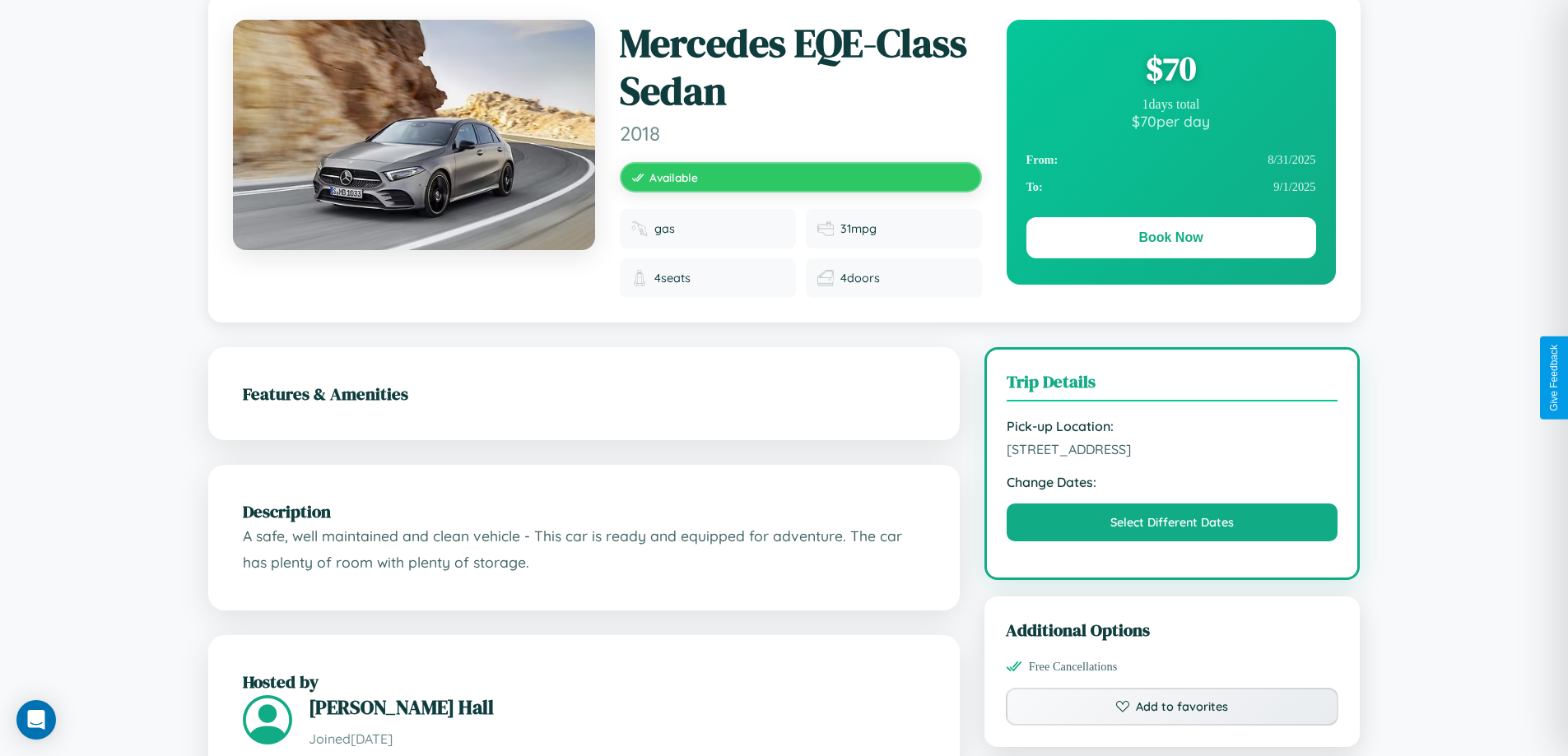
scroll to position [945, 0]
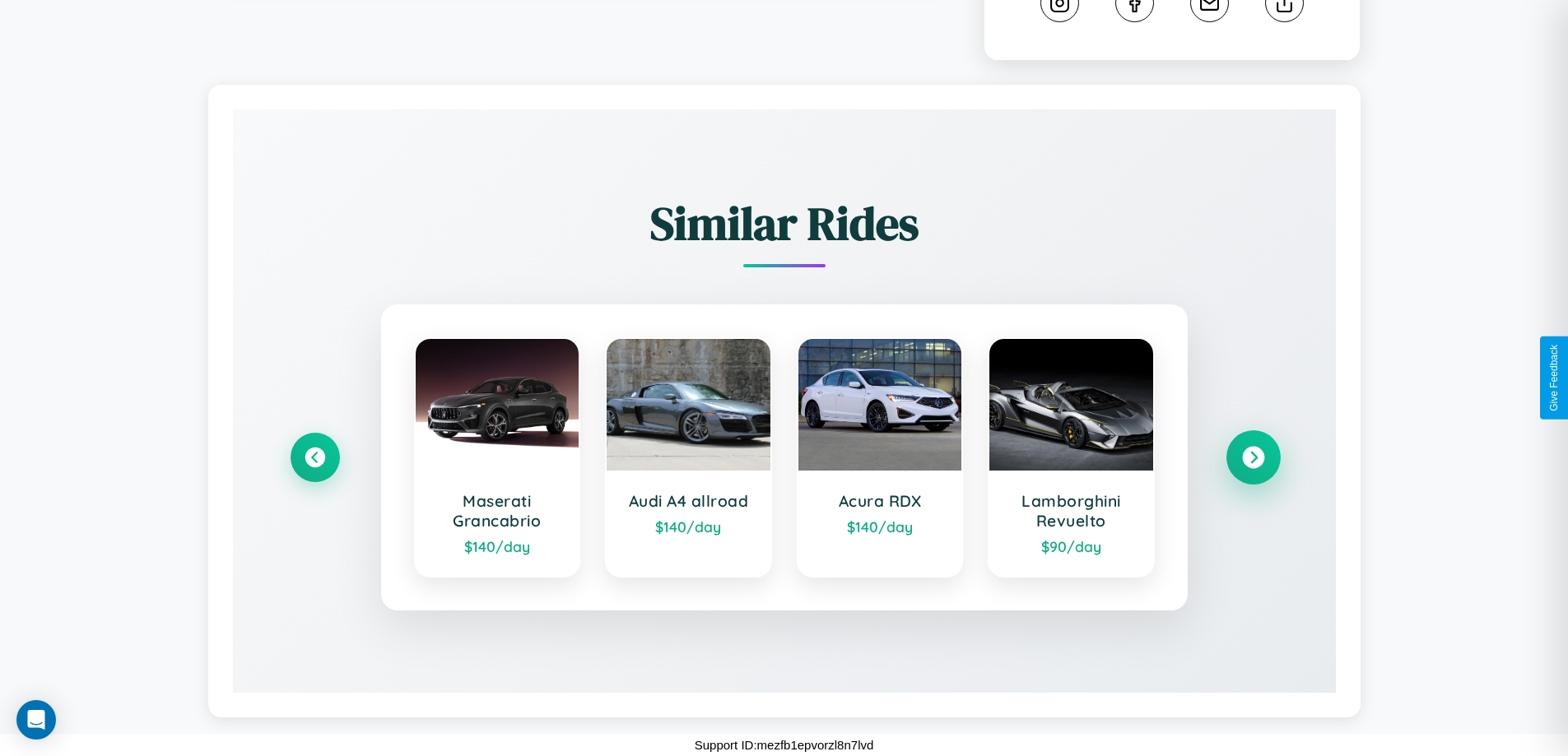
click at [1253, 457] on icon at bounding box center [1253, 457] width 22 height 22
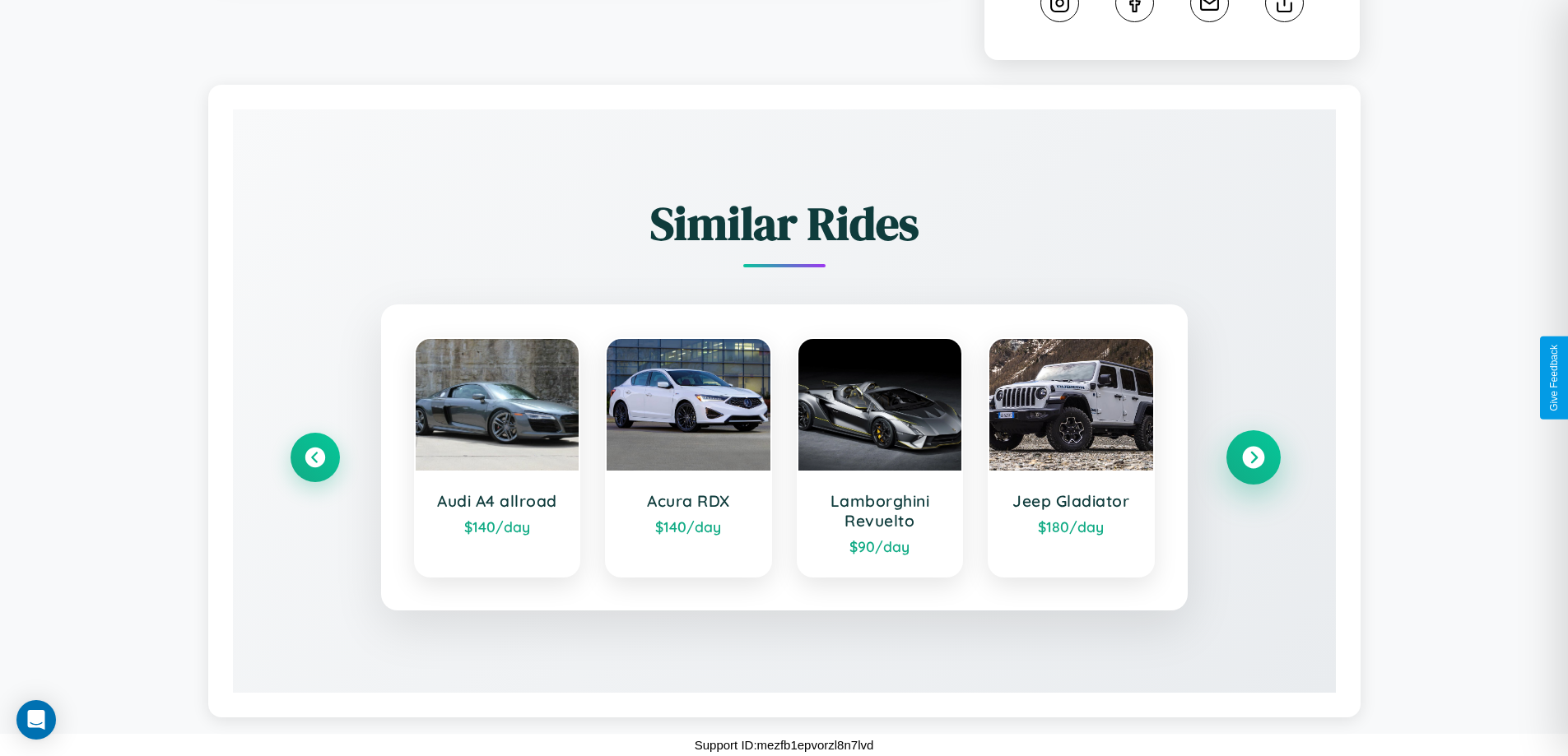
click at [1253, 457] on icon at bounding box center [1253, 457] width 22 height 22
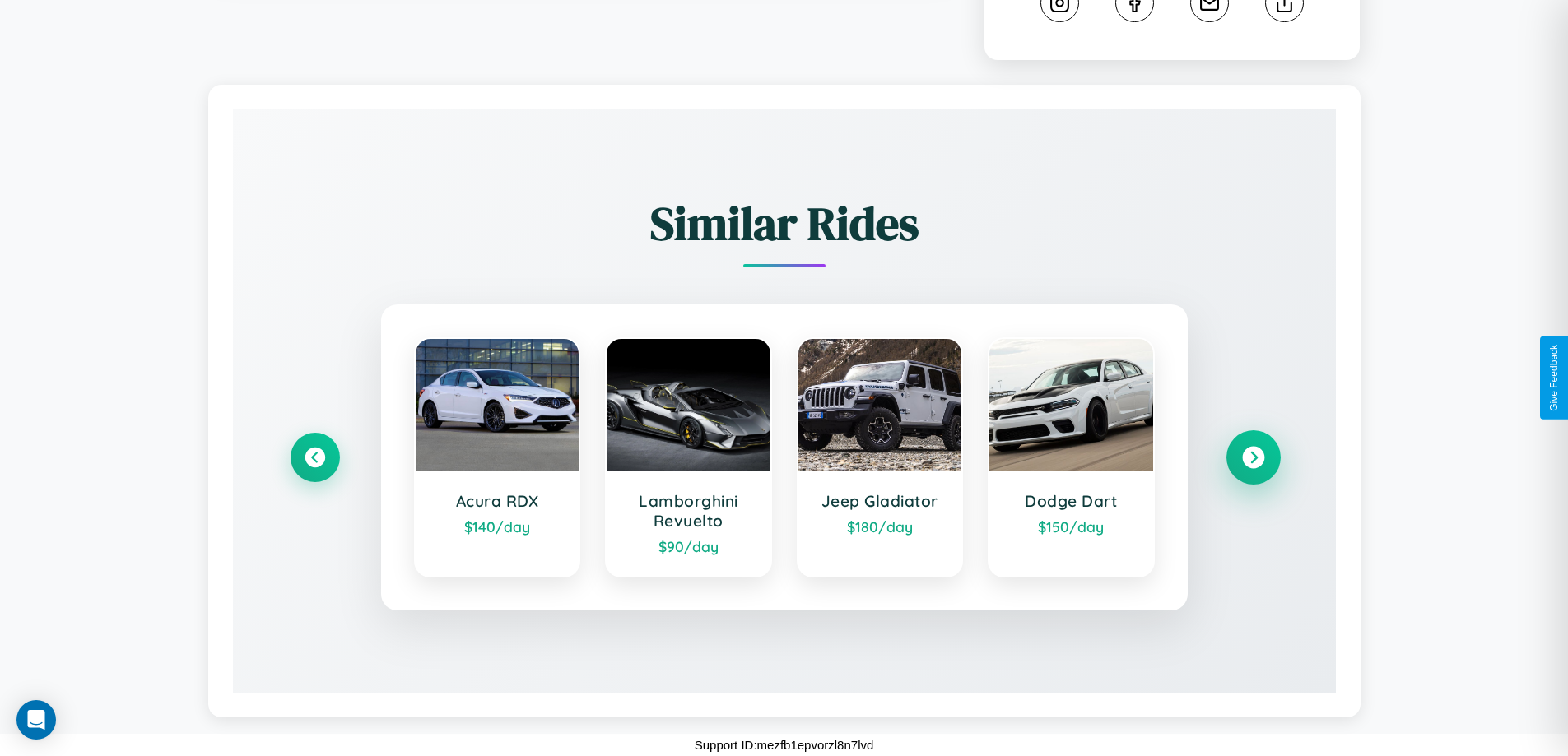
click at [1253, 457] on icon at bounding box center [1253, 457] width 22 height 22
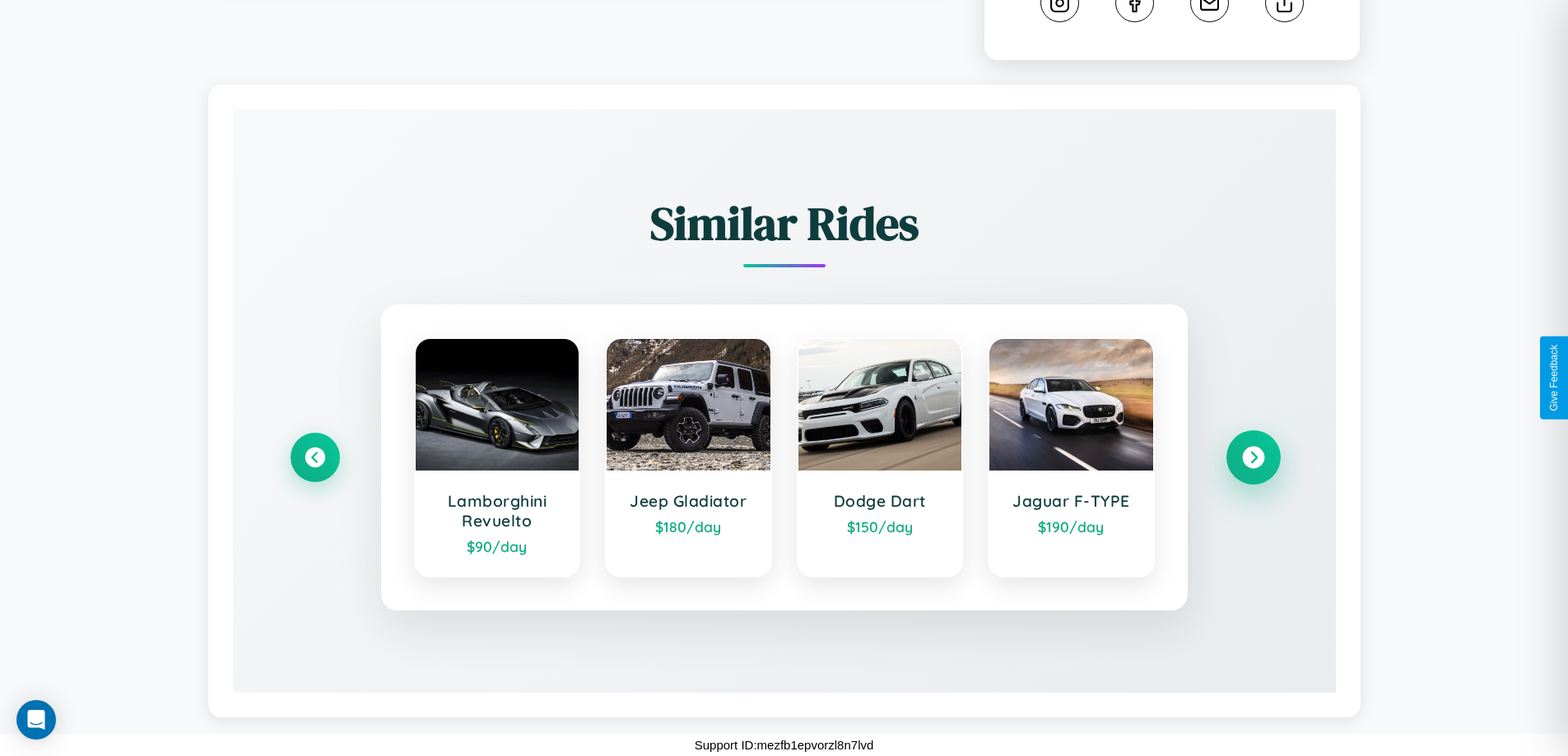
click at [1253, 457] on icon at bounding box center [1253, 457] width 22 height 22
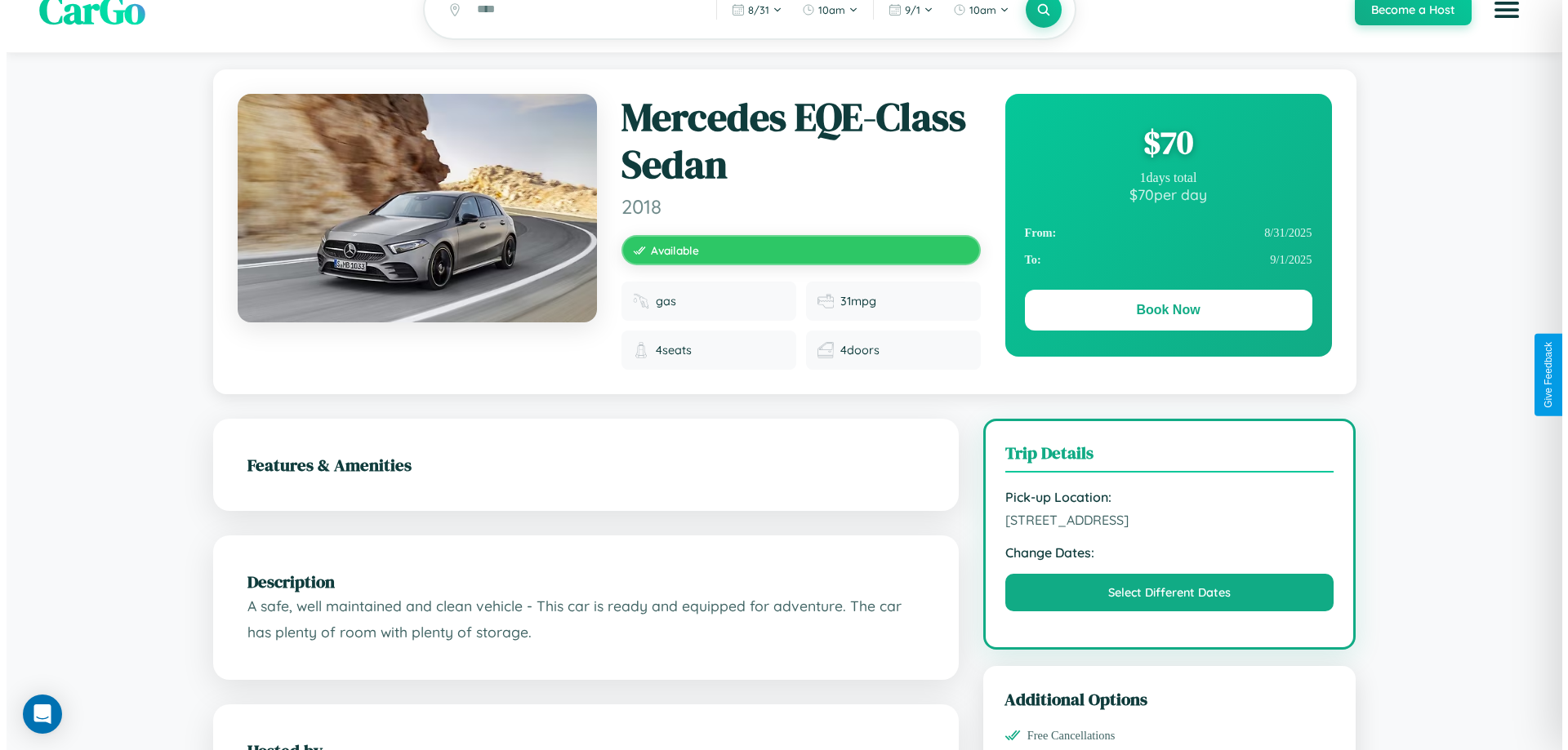
scroll to position [0, 0]
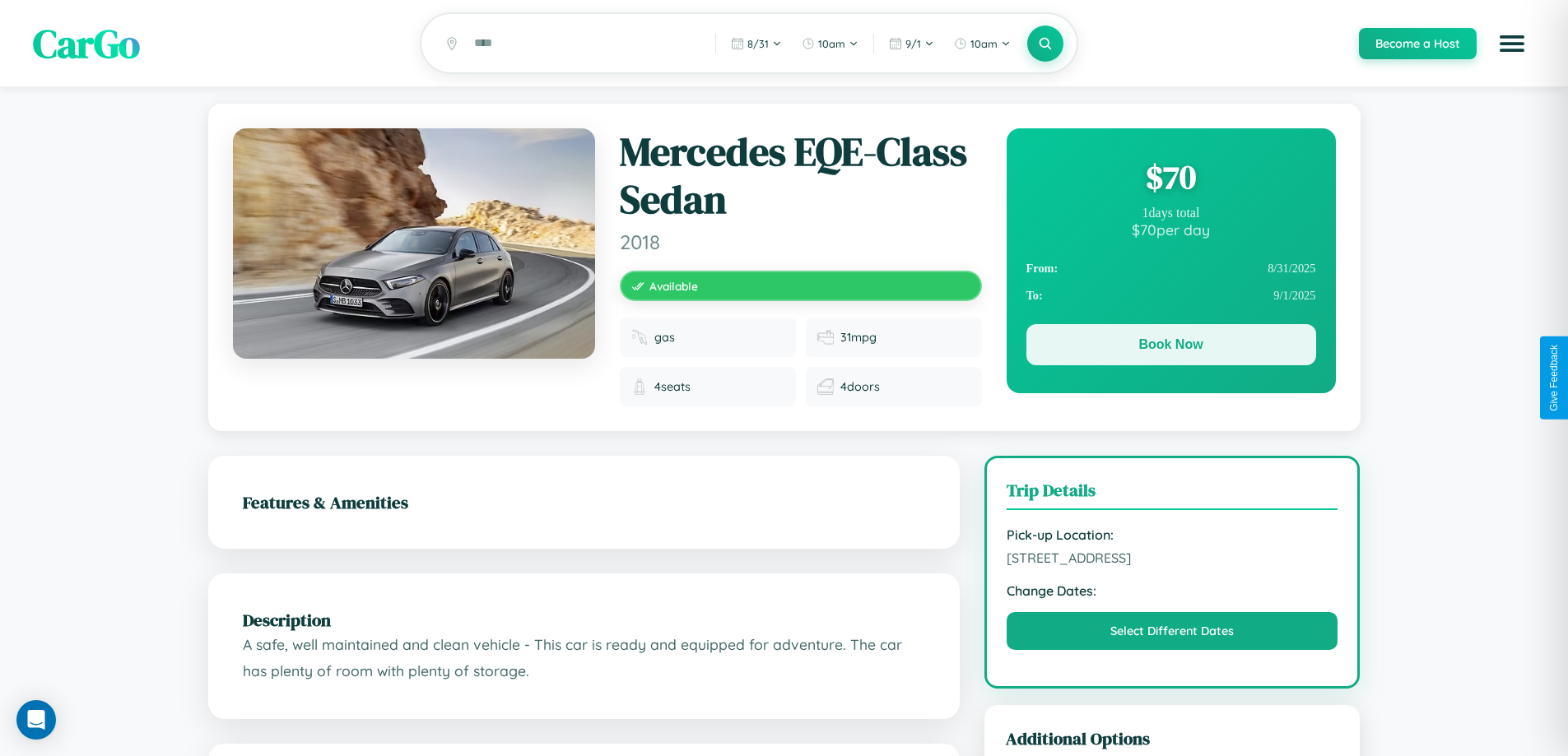
click at [1171, 347] on button "Book Now" at bounding box center [1171, 345] width 289 height 41
